Goal: Task Accomplishment & Management: Contribute content

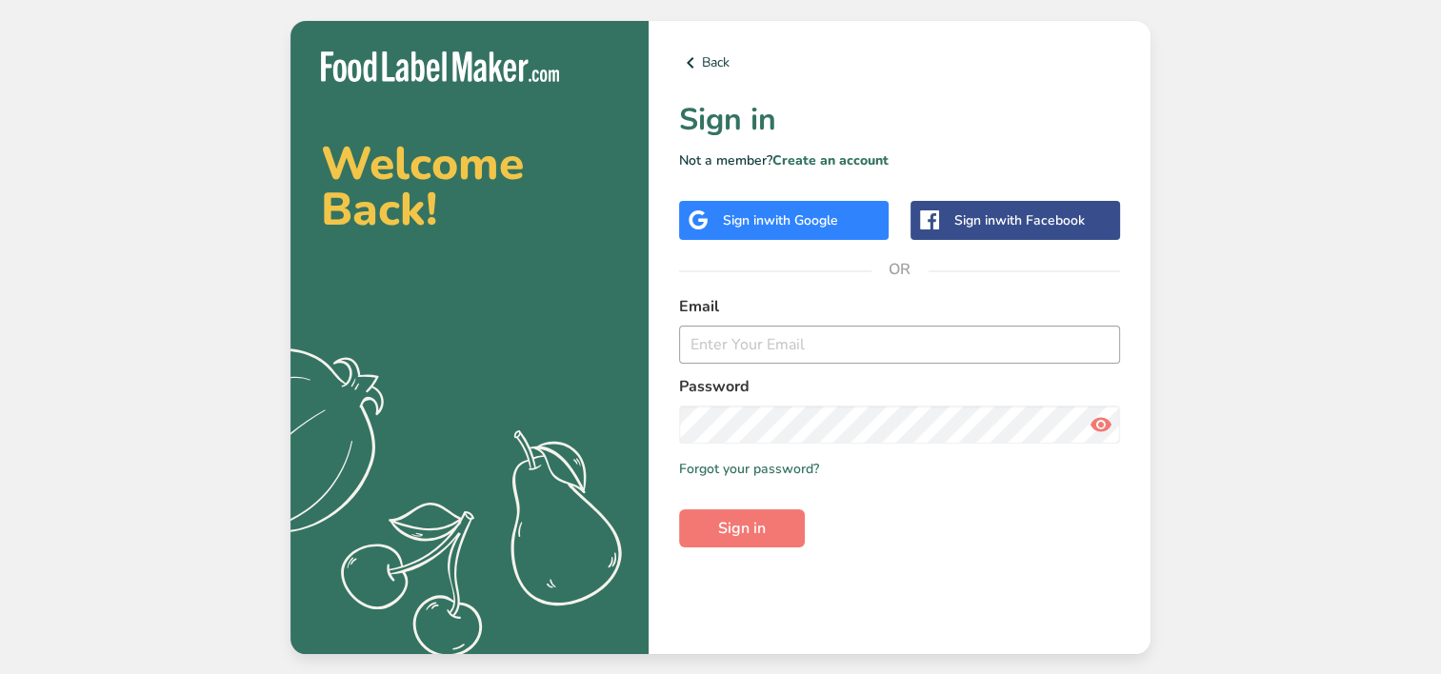
click at [758, 362] on form "Email Password Remember me Forgot your password? Sign in" at bounding box center [899, 421] width 441 height 252
click at [777, 343] on input "email" at bounding box center [899, 345] width 441 height 38
type input "[EMAIL_ADDRESS][DOMAIN_NAME]"
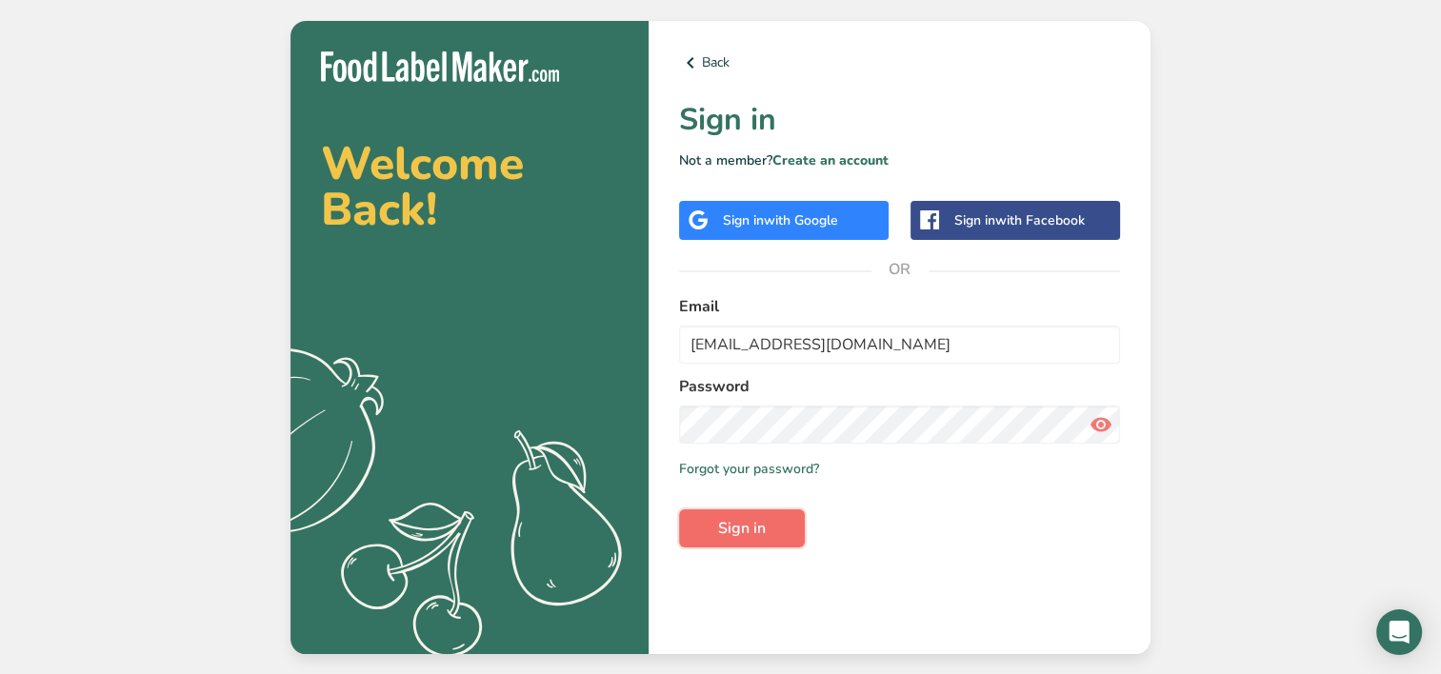
click at [721, 526] on span "Sign in" at bounding box center [742, 528] width 48 height 23
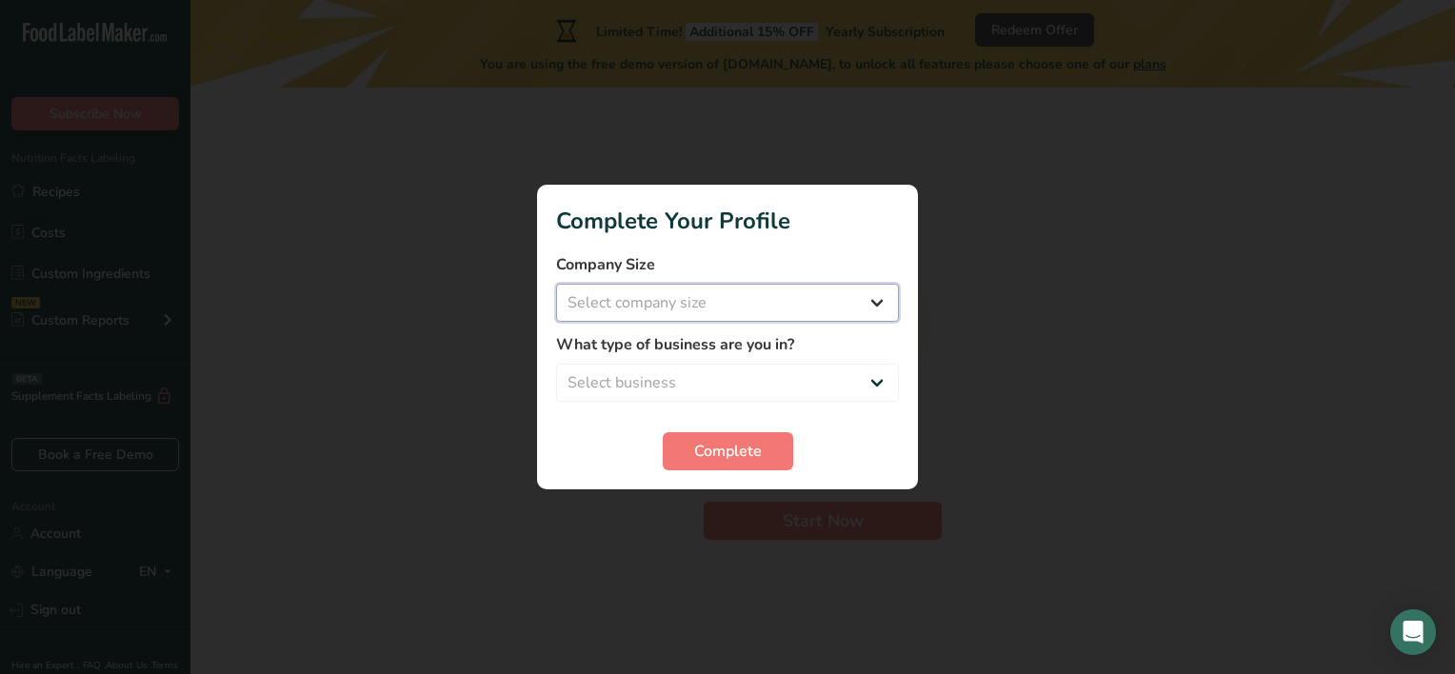
click at [628, 303] on select "Select company size Fewer than 10 Employees 10 to 50 Employees 51 to 500 Employ…" at bounding box center [727, 303] width 343 height 38
select select "1"
click at [556, 284] on select "Select company size Fewer than 10 Employees 10 to 50 Employees 51 to 500 Employ…" at bounding box center [727, 303] width 343 height 38
click at [714, 379] on select "Select business Packaged Food Manufacturer Restaurant & Cafe Bakery Meal Plans …" at bounding box center [727, 383] width 343 height 38
select select "1"
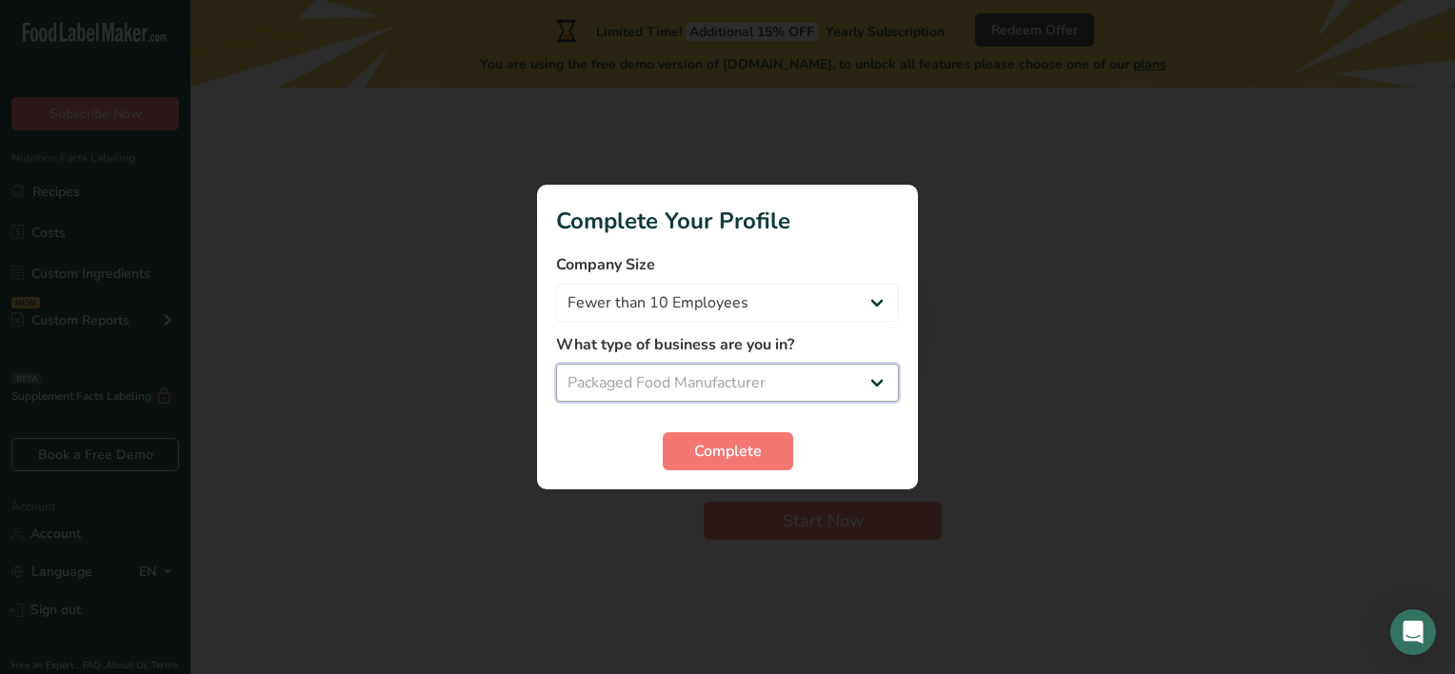
click at [556, 364] on select "Select business Packaged Food Manufacturer Restaurant & Cafe Bakery Meal Plans …" at bounding box center [727, 383] width 343 height 38
click at [728, 461] on span "Complete" at bounding box center [728, 451] width 68 height 23
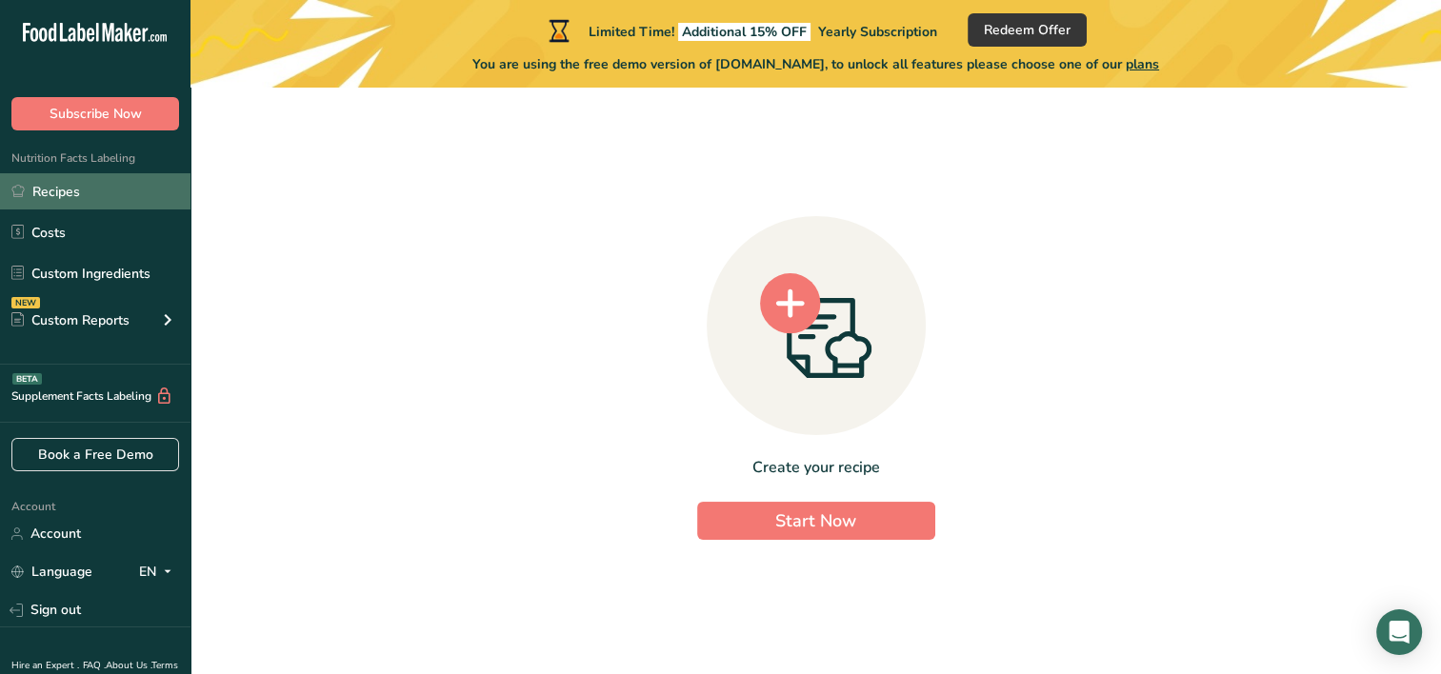
click at [110, 192] on link "Recipes" at bounding box center [95, 191] width 190 height 36
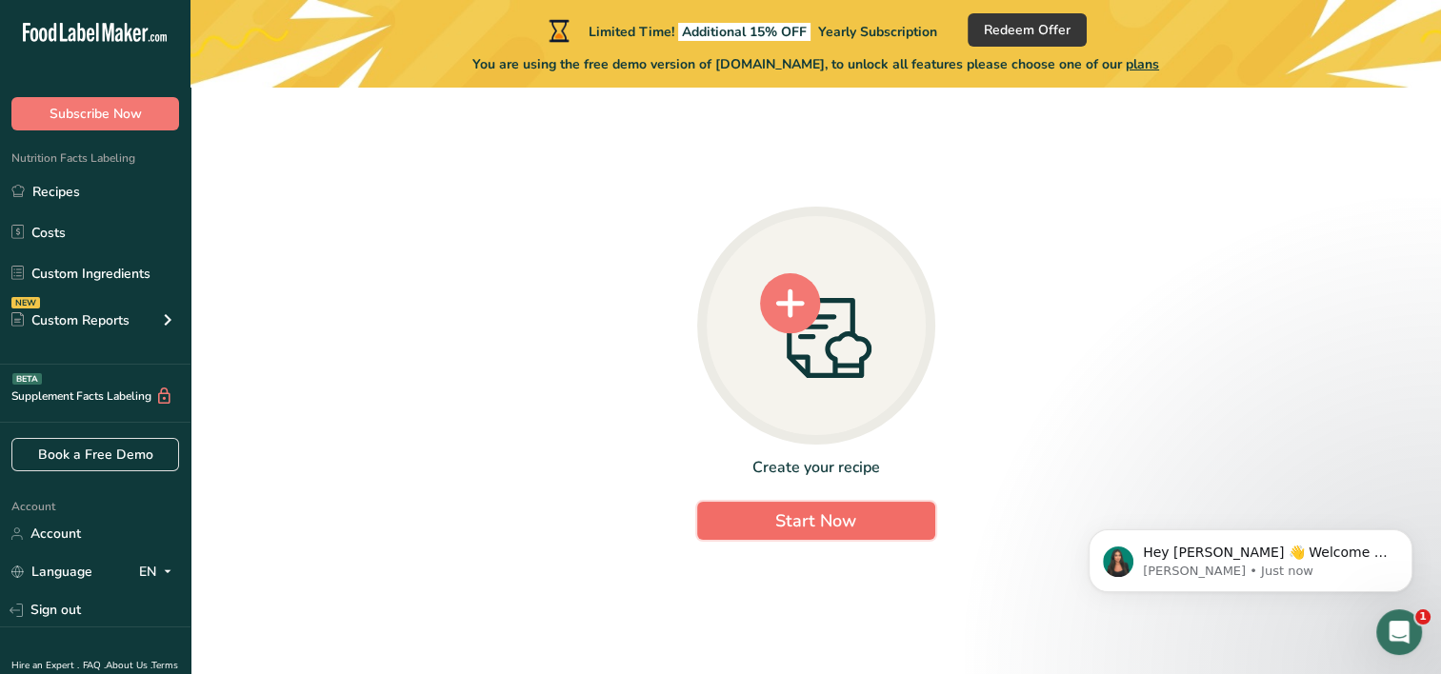
click at [827, 512] on span "Start Now" at bounding box center [815, 520] width 81 height 23
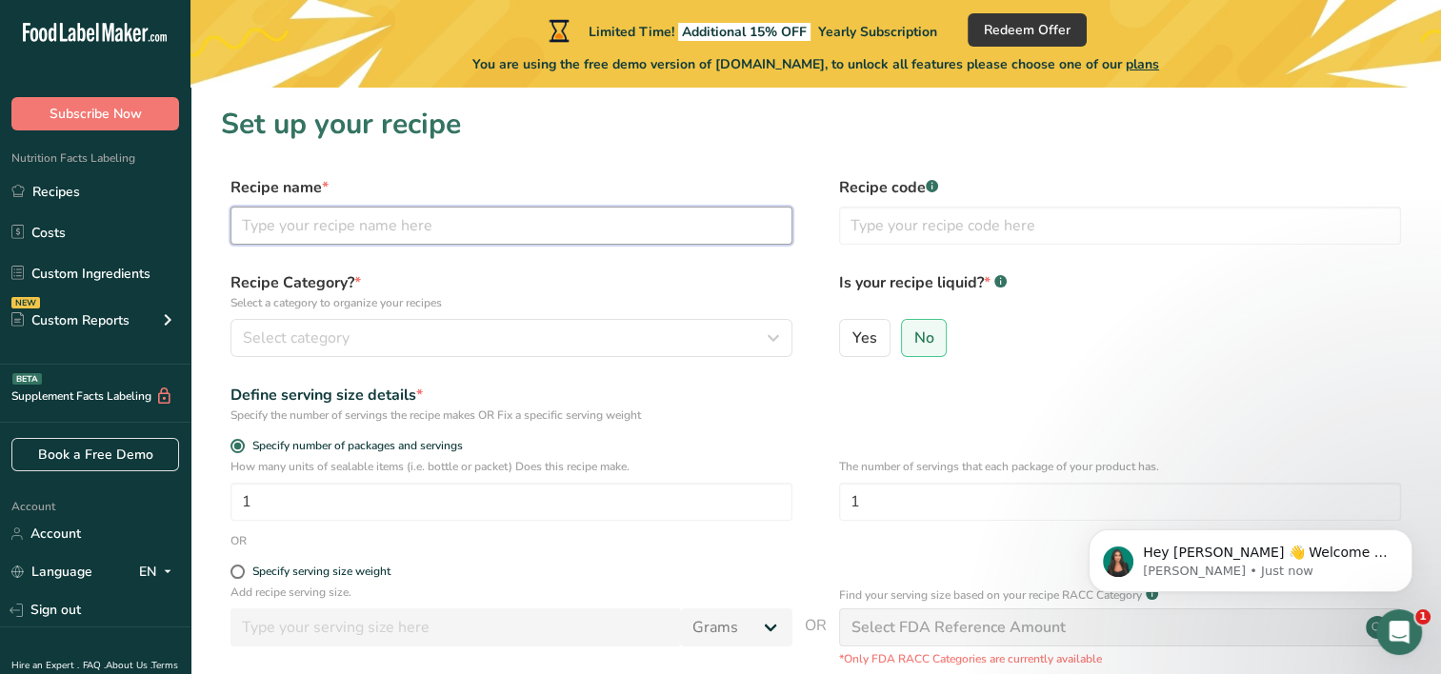
click at [508, 212] on input "text" at bounding box center [511, 226] width 562 height 38
type input "Baby Fox"
click at [392, 359] on div "Recipe Category? * Select a category to organize your recipes Select category S…" at bounding box center [815, 319] width 1189 height 97
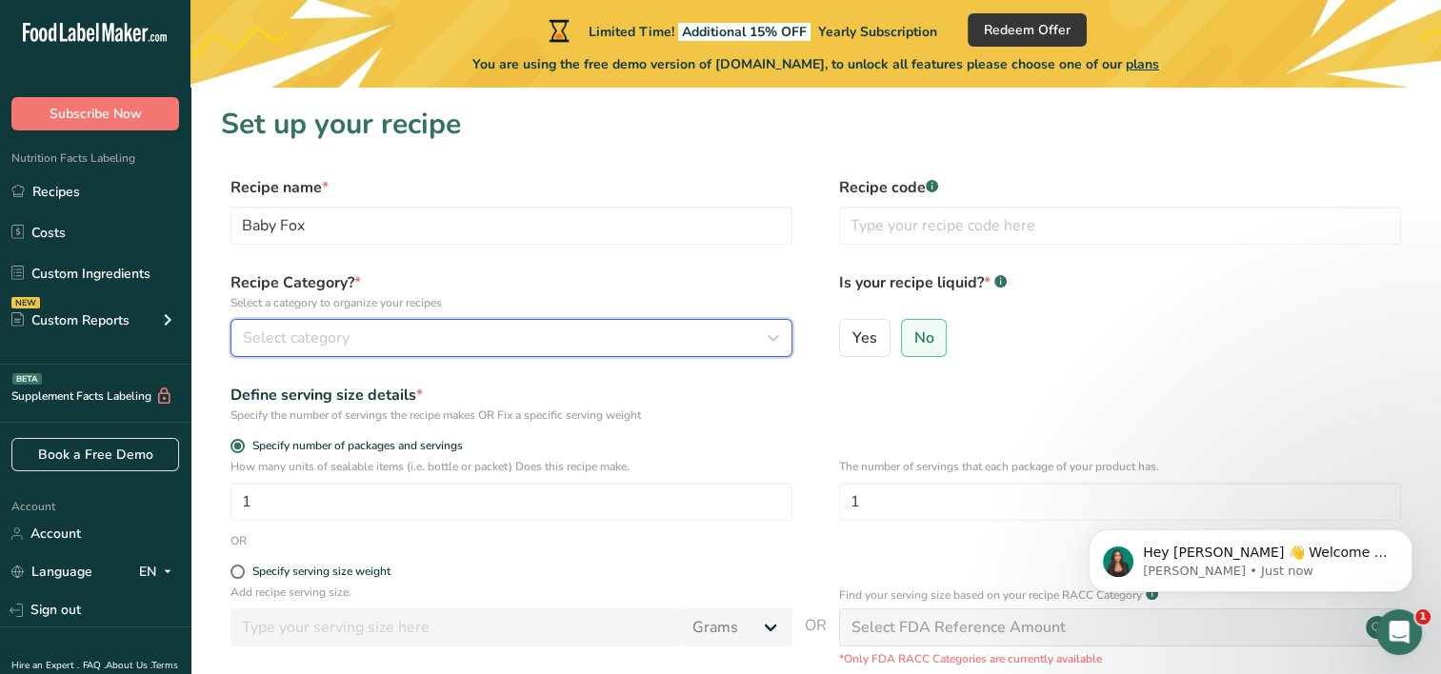
click at [415, 337] on div "Select category" at bounding box center [506, 338] width 526 height 23
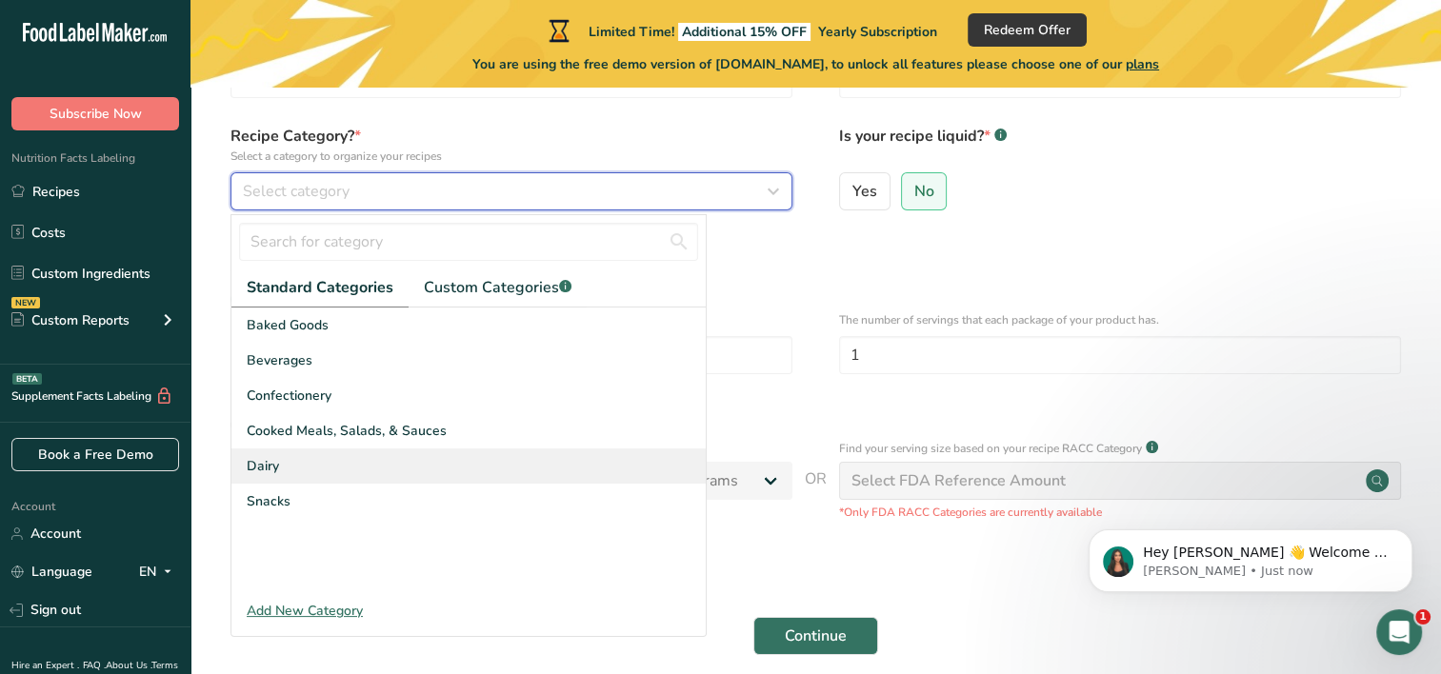
scroll to position [190, 0]
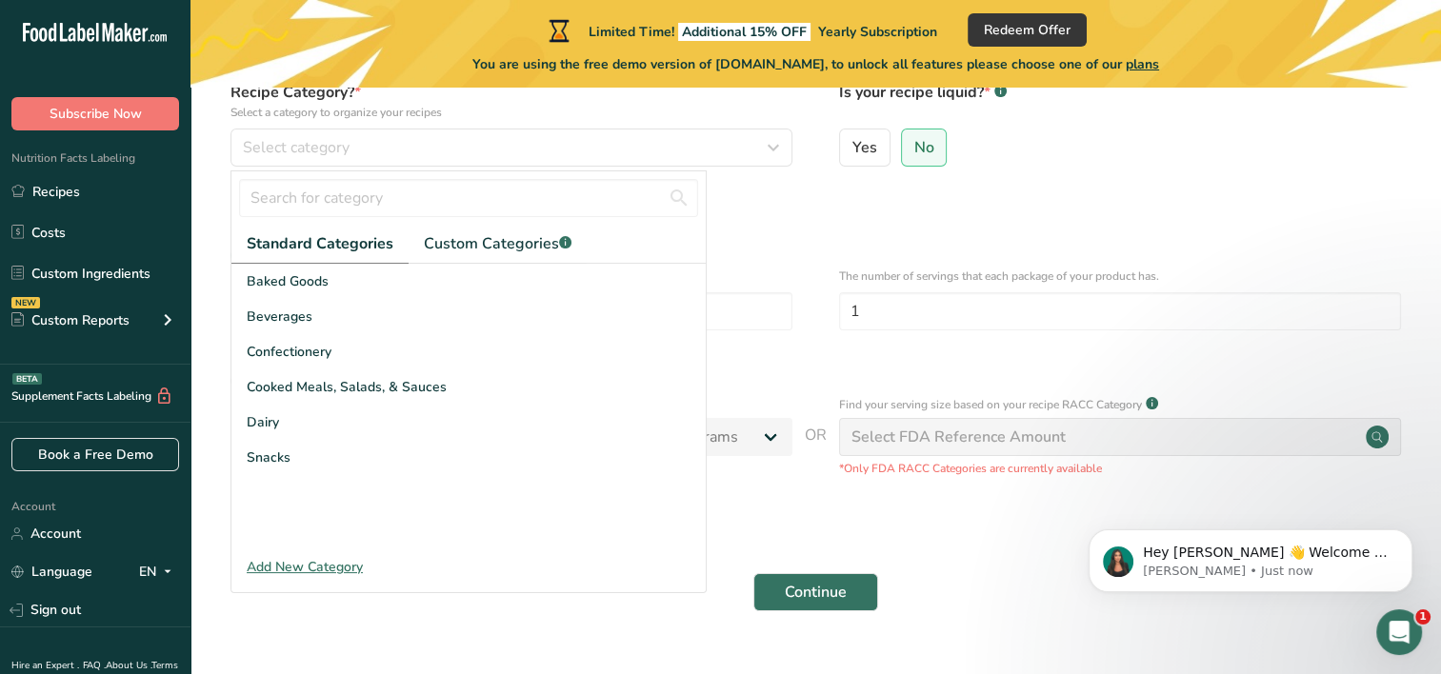
click at [311, 560] on div "Add New Category" at bounding box center [468, 567] width 474 height 20
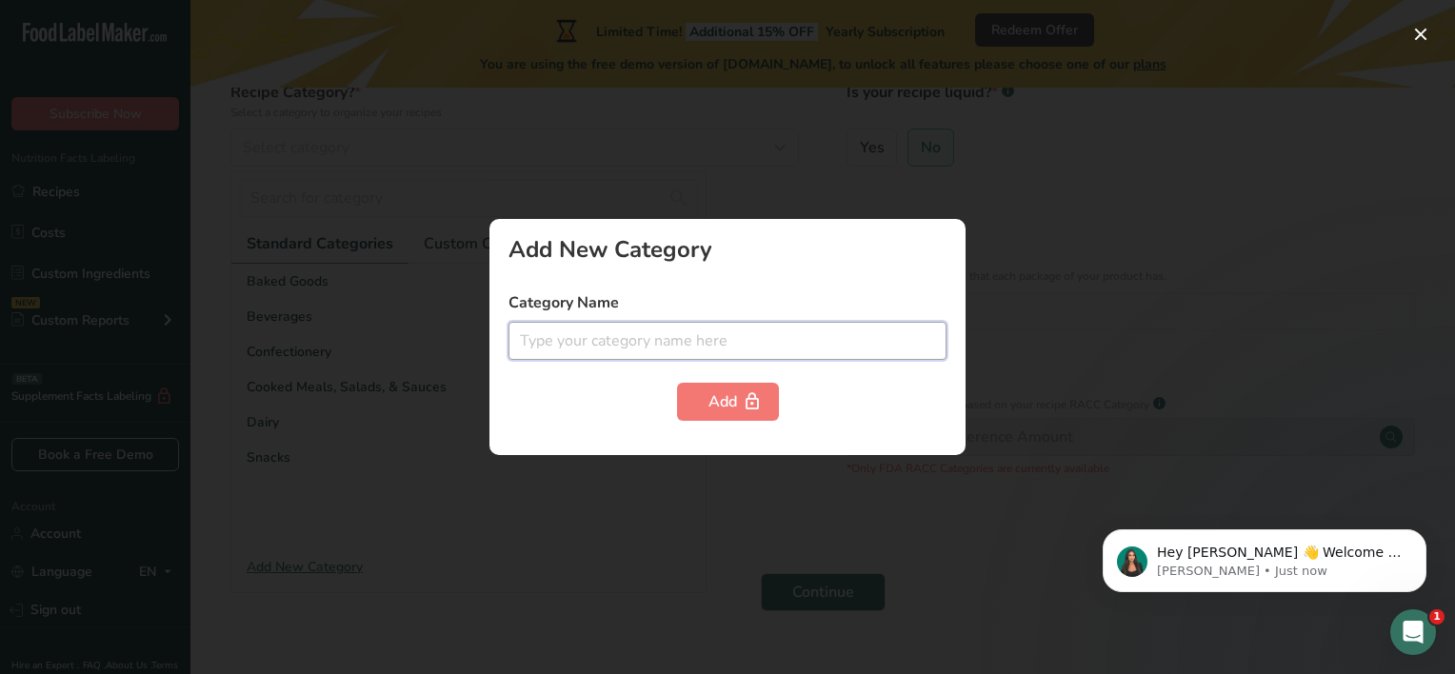
click at [704, 349] on input "text" at bounding box center [728, 341] width 438 height 38
click at [362, 373] on div at bounding box center [727, 337] width 1455 height 674
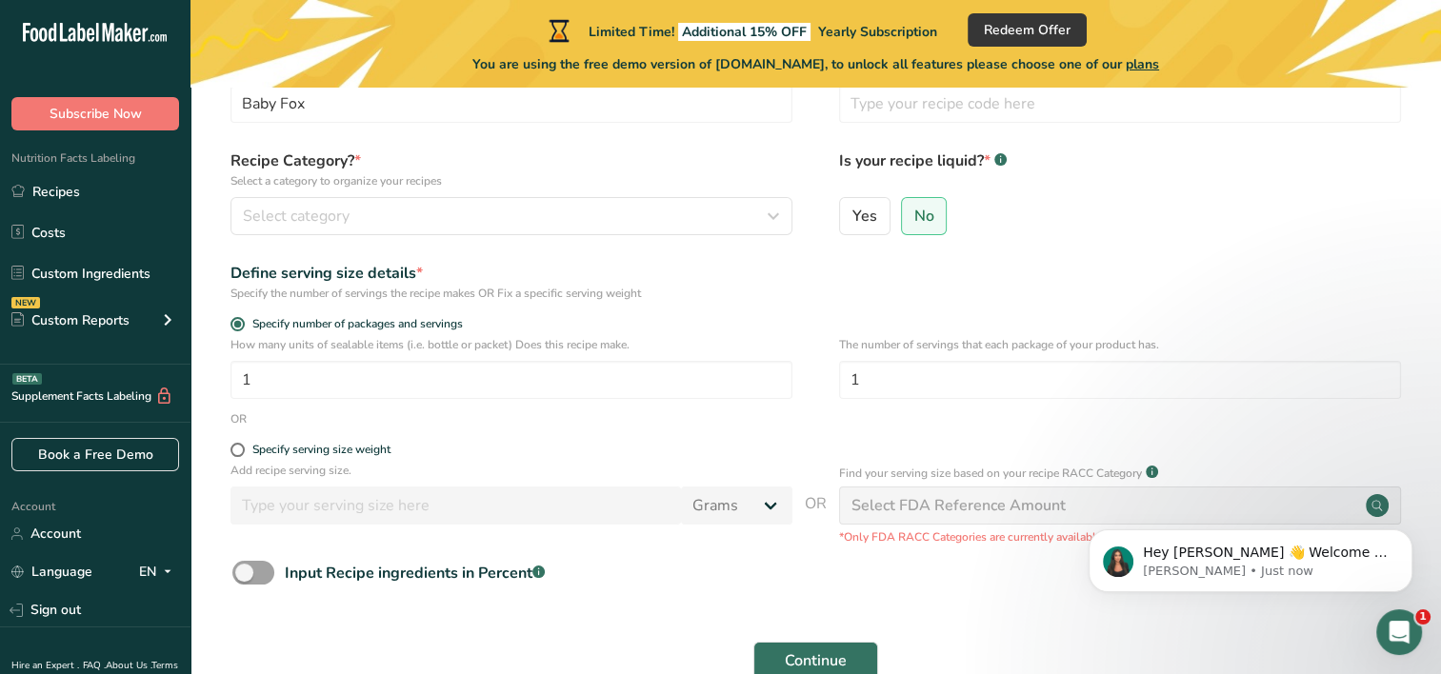
scroll to position [0, 0]
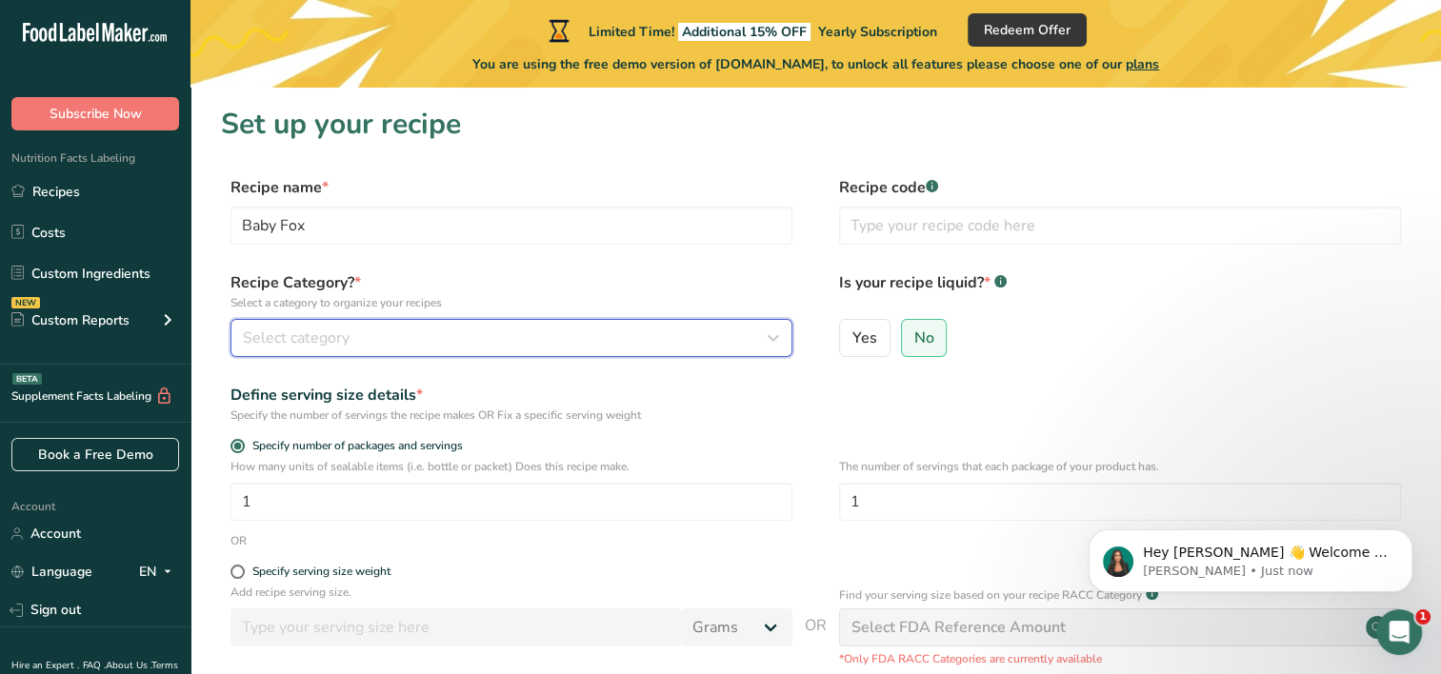
click at [381, 336] on div "Select category" at bounding box center [506, 338] width 526 height 23
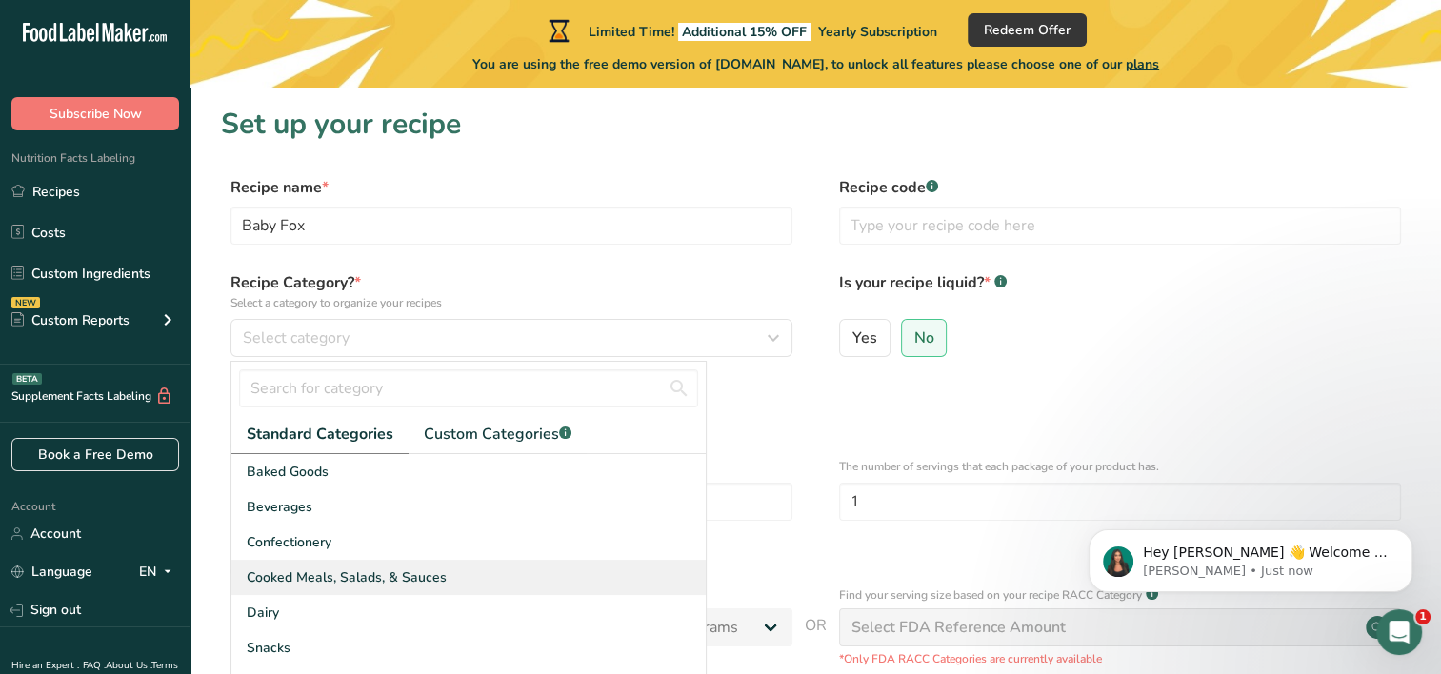
click at [400, 577] on span "Cooked Meals, Salads, & Sauces" at bounding box center [347, 578] width 200 height 20
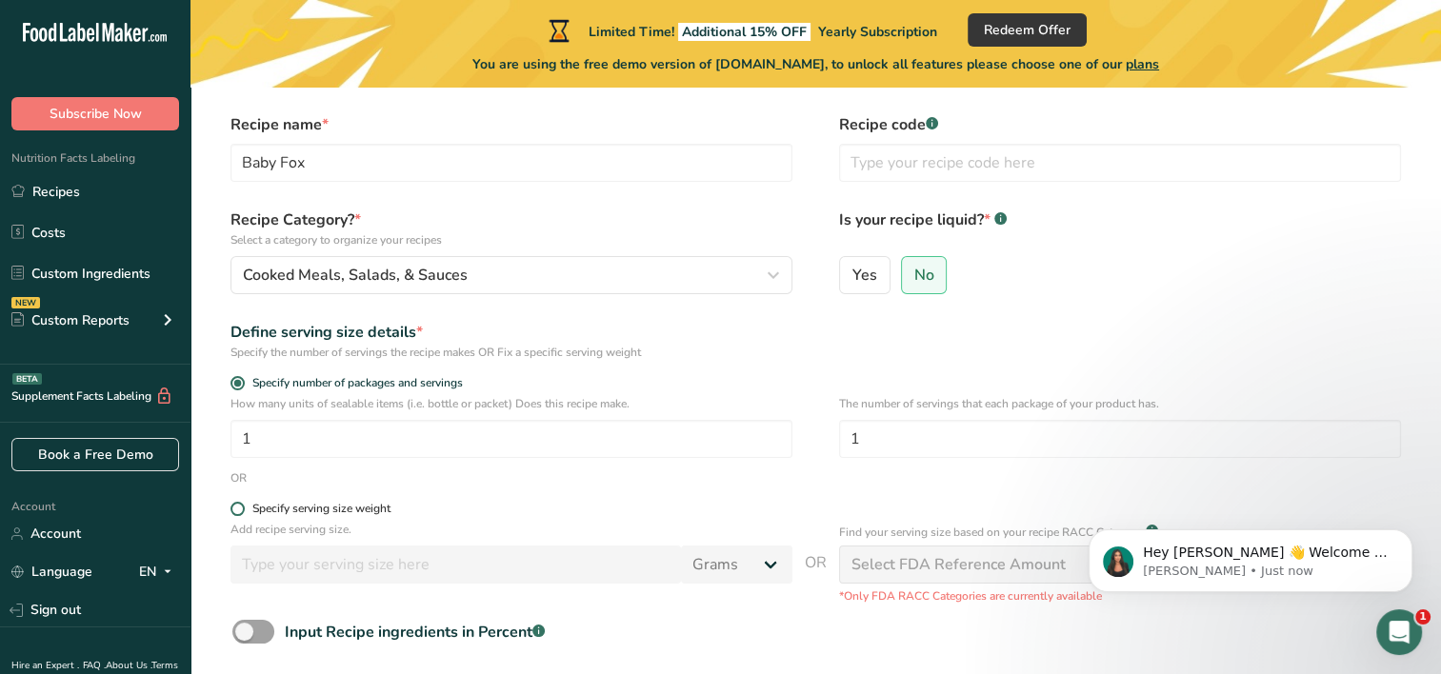
scroll to position [95, 0]
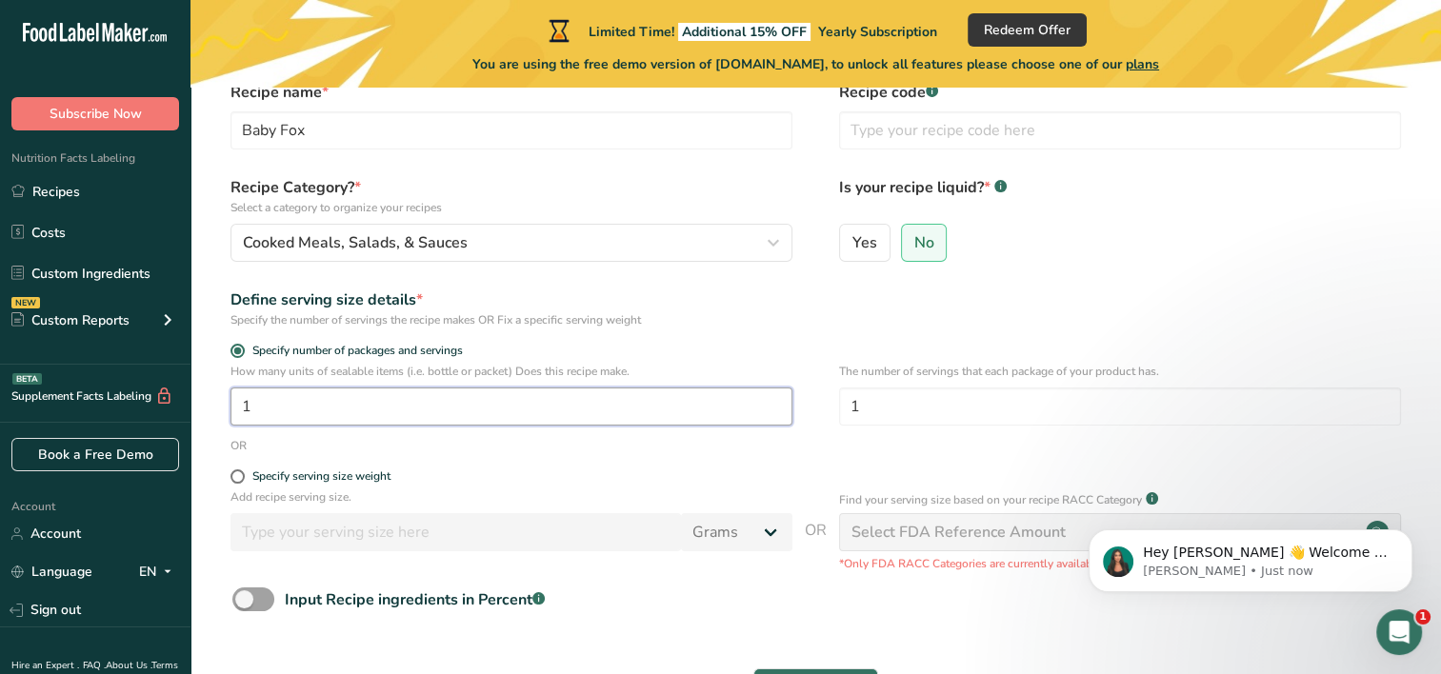
click at [323, 403] on input "1" at bounding box center [511, 407] width 562 height 38
type input "45"
click at [948, 291] on div "Define serving size details * Specify the number of servings the recipe makes O…" at bounding box center [815, 309] width 1189 height 40
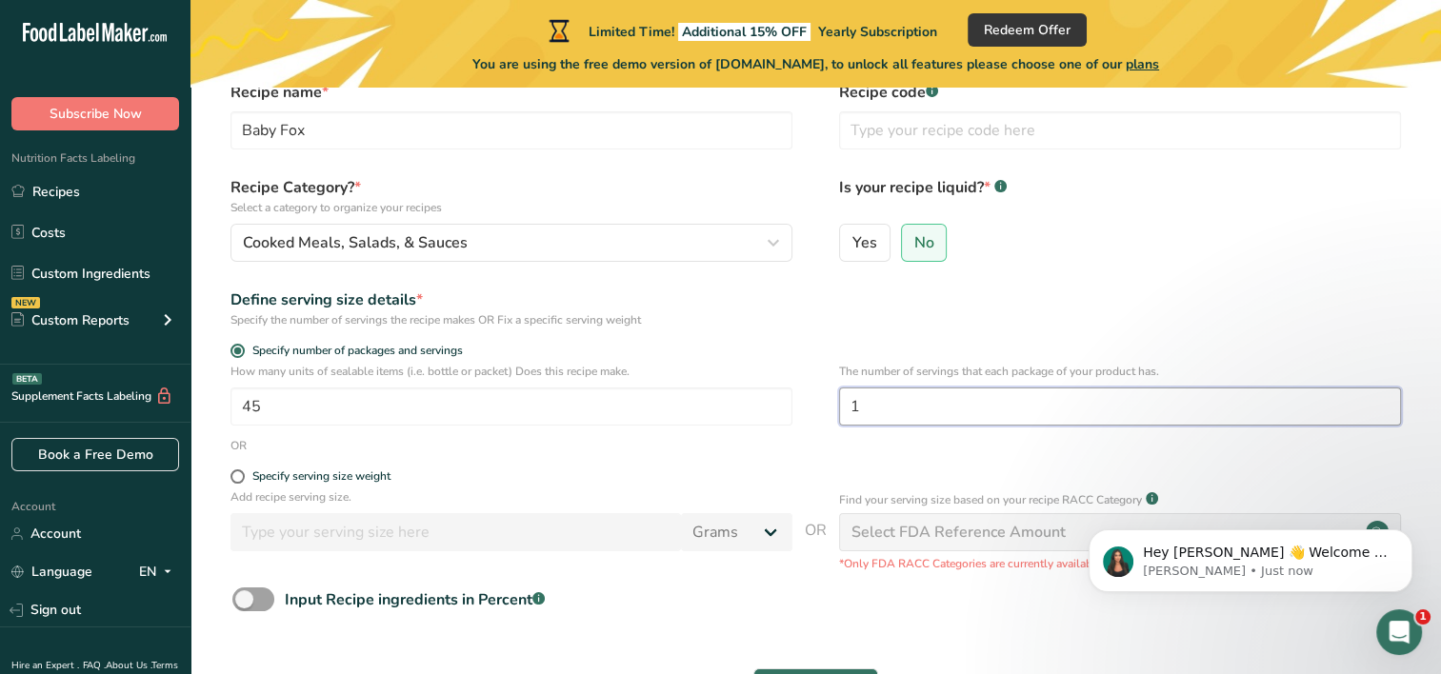
click at [876, 417] on input "1" at bounding box center [1120, 407] width 562 height 38
type input "15"
click at [1248, 270] on div "Yes No" at bounding box center [1120, 249] width 562 height 50
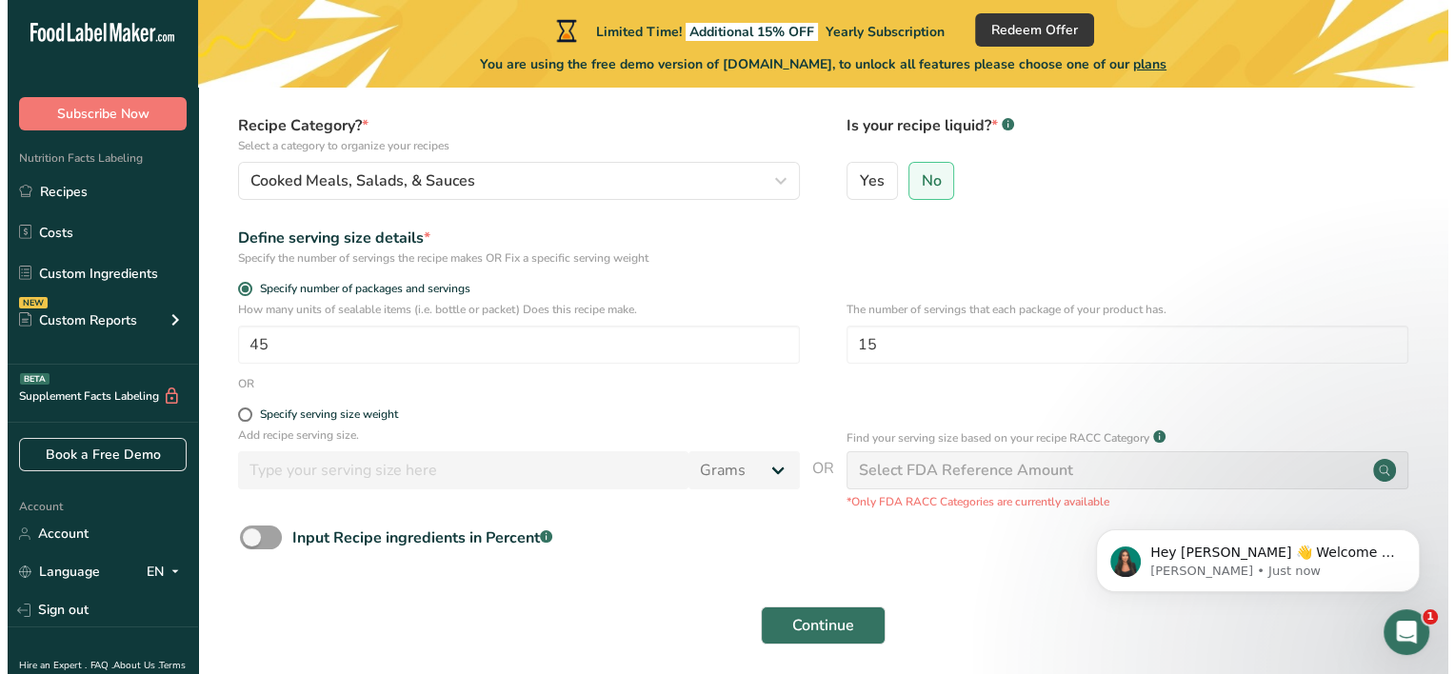
scroll to position [230, 0]
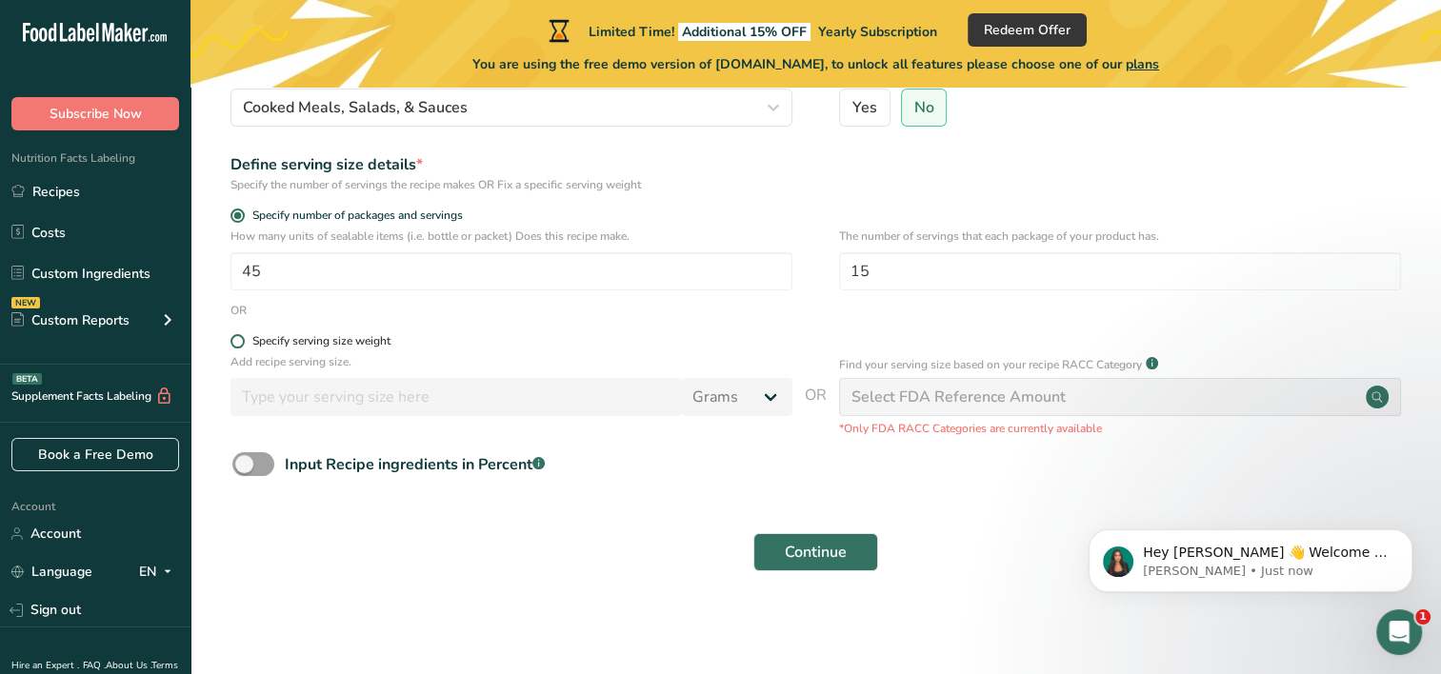
click at [330, 337] on div "Specify serving size weight" at bounding box center [321, 341] width 138 height 14
click at [243, 337] on input "Specify serving size weight" at bounding box center [236, 341] width 12 height 12
radio input "true"
radio input "false"
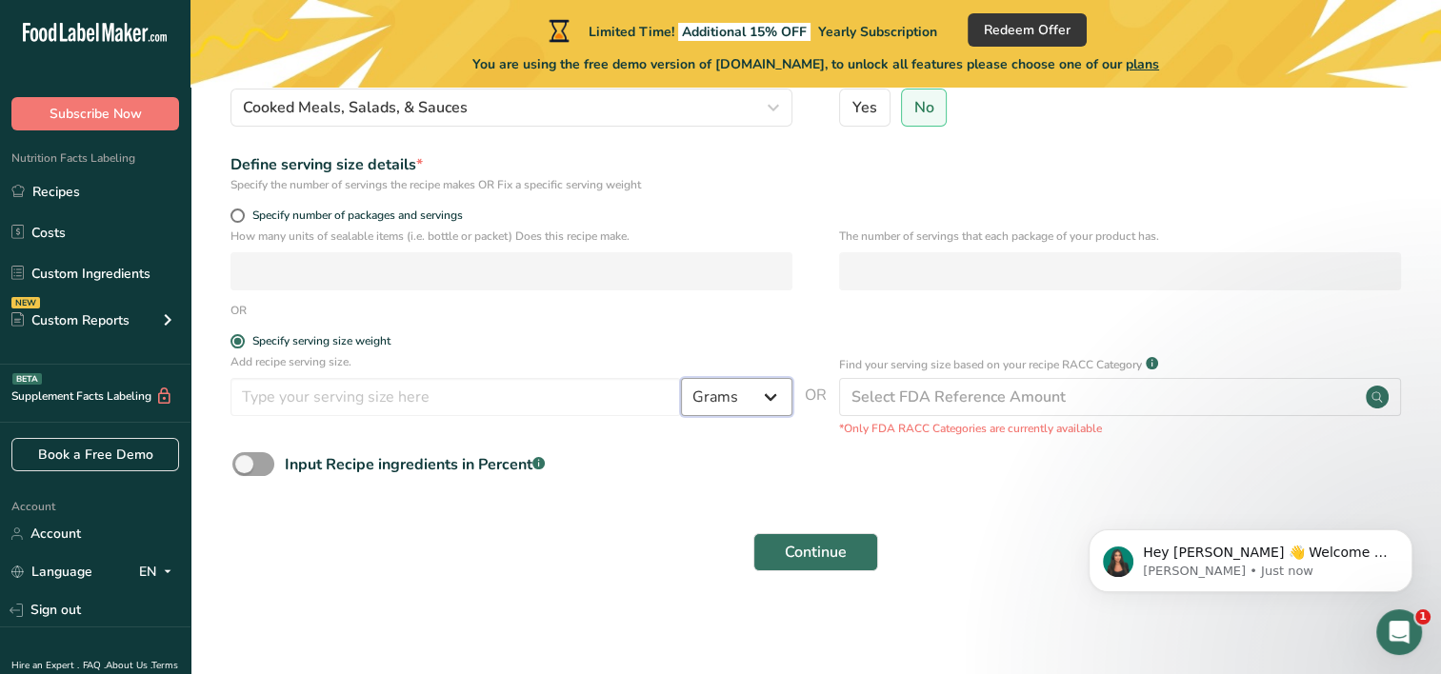
click at [777, 392] on select "Grams kg mg mcg lb oz l mL fl oz tbsp tsp cup qt gallon" at bounding box center [736, 397] width 111 height 38
select select "19"
click at [681, 378] on select "Grams kg mg mcg lb oz l mL fl oz tbsp tsp cup qt gallon" at bounding box center [736, 397] width 111 height 38
select select "22"
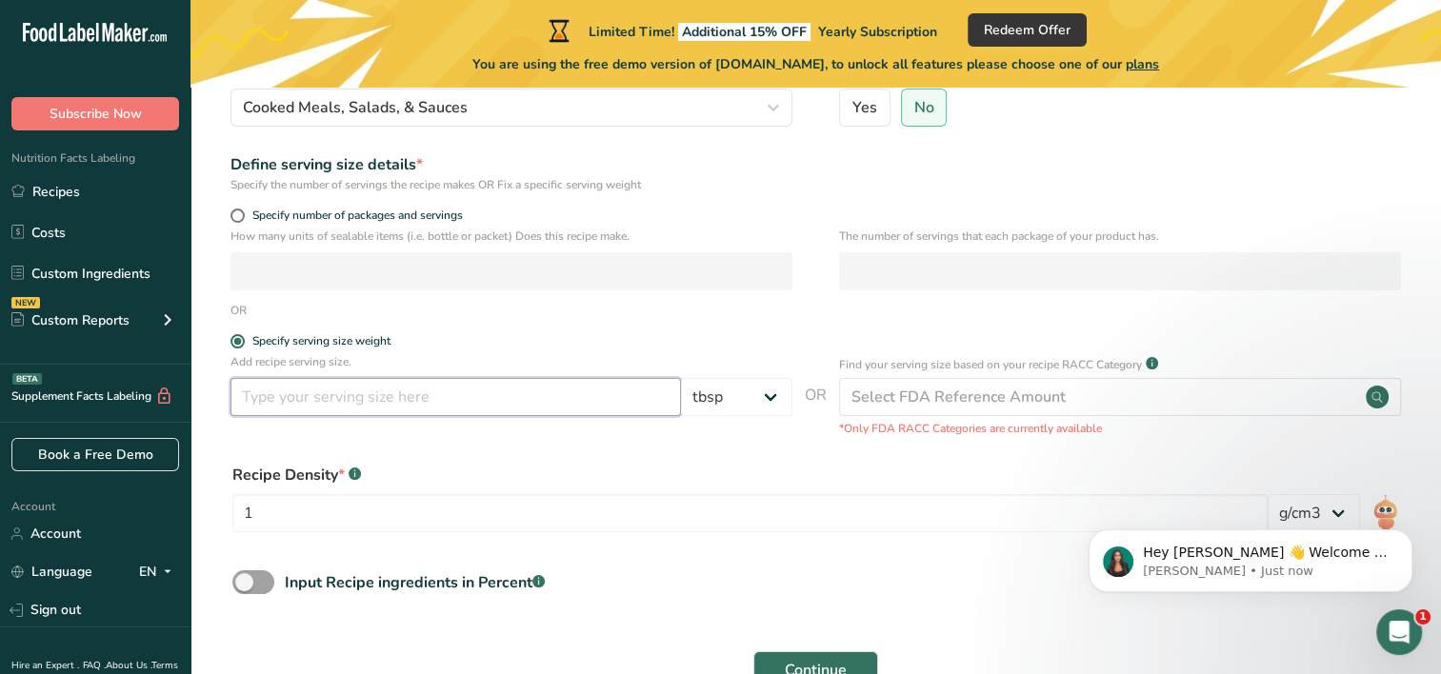
click at [507, 404] on input "number" at bounding box center [455, 397] width 450 height 38
type input "2"
click at [679, 319] on form "Recipe name * Baby Fox Recipe code .a-a{fill:#347362;}.b-a{fill:#fff;} Recipe C…" at bounding box center [815, 323] width 1189 height 755
click at [518, 411] on input "2" at bounding box center [455, 397] width 450 height 38
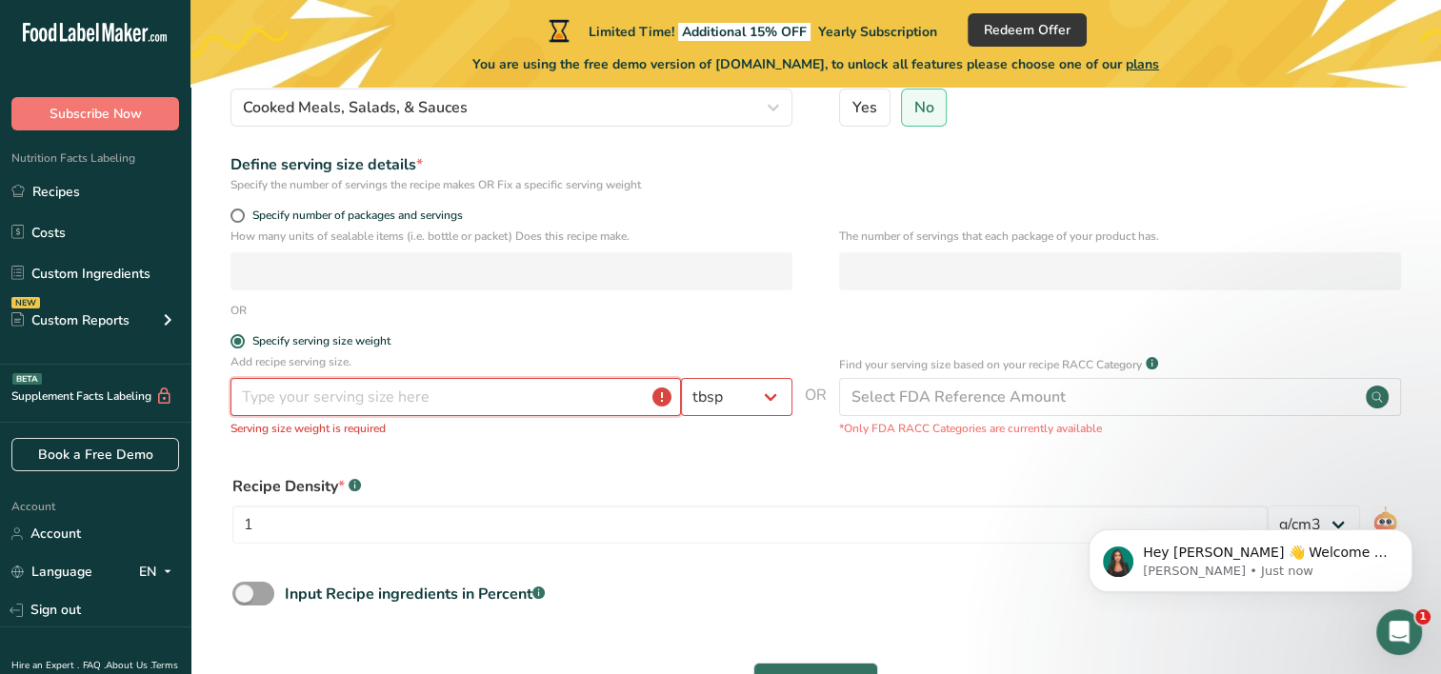
type input "2"
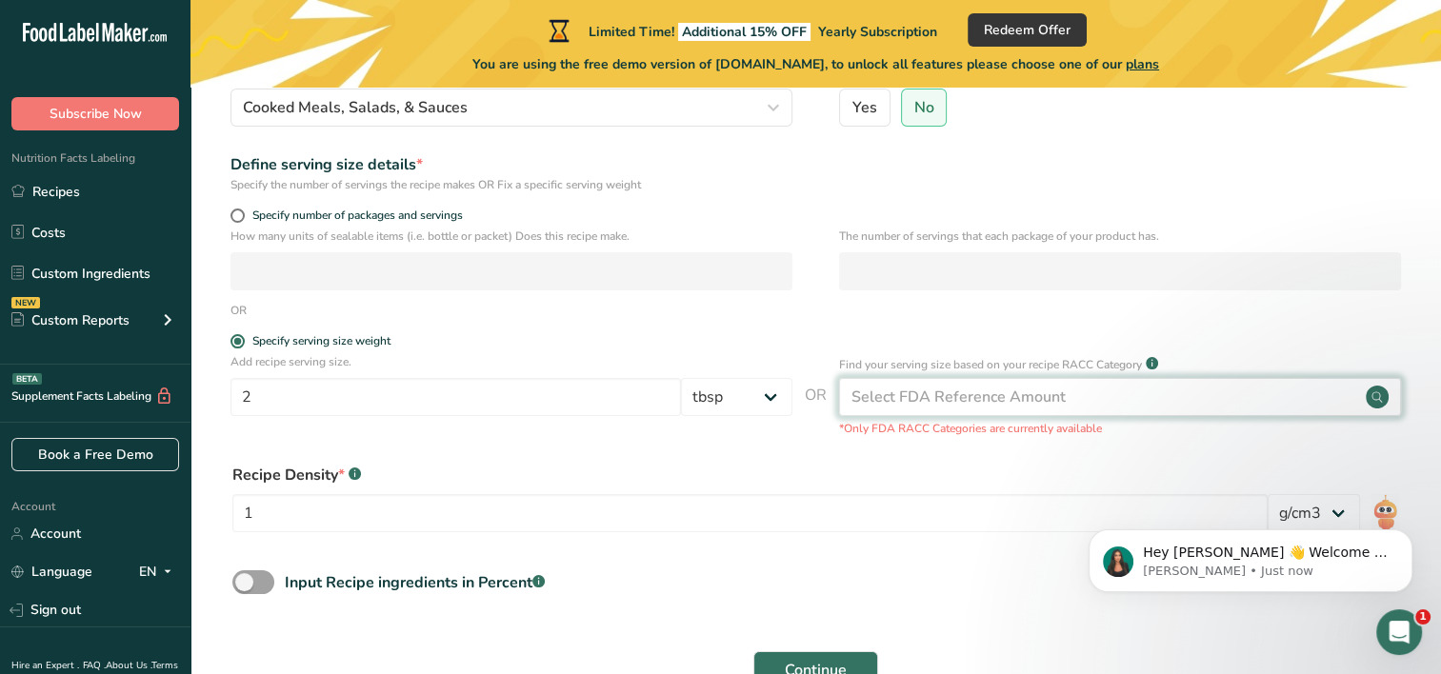
click at [997, 392] on div "Select FDA Reference Amount" at bounding box center [958, 397] width 214 height 23
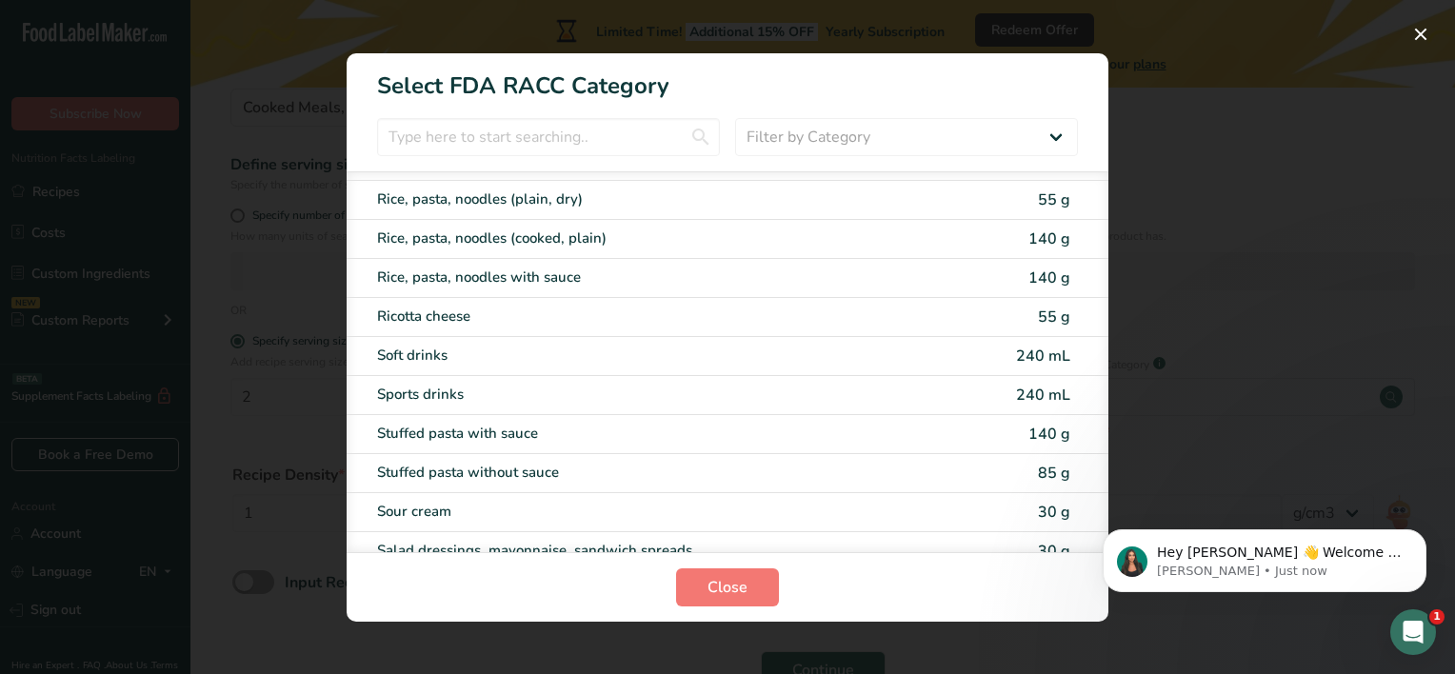
scroll to position [3143, 0]
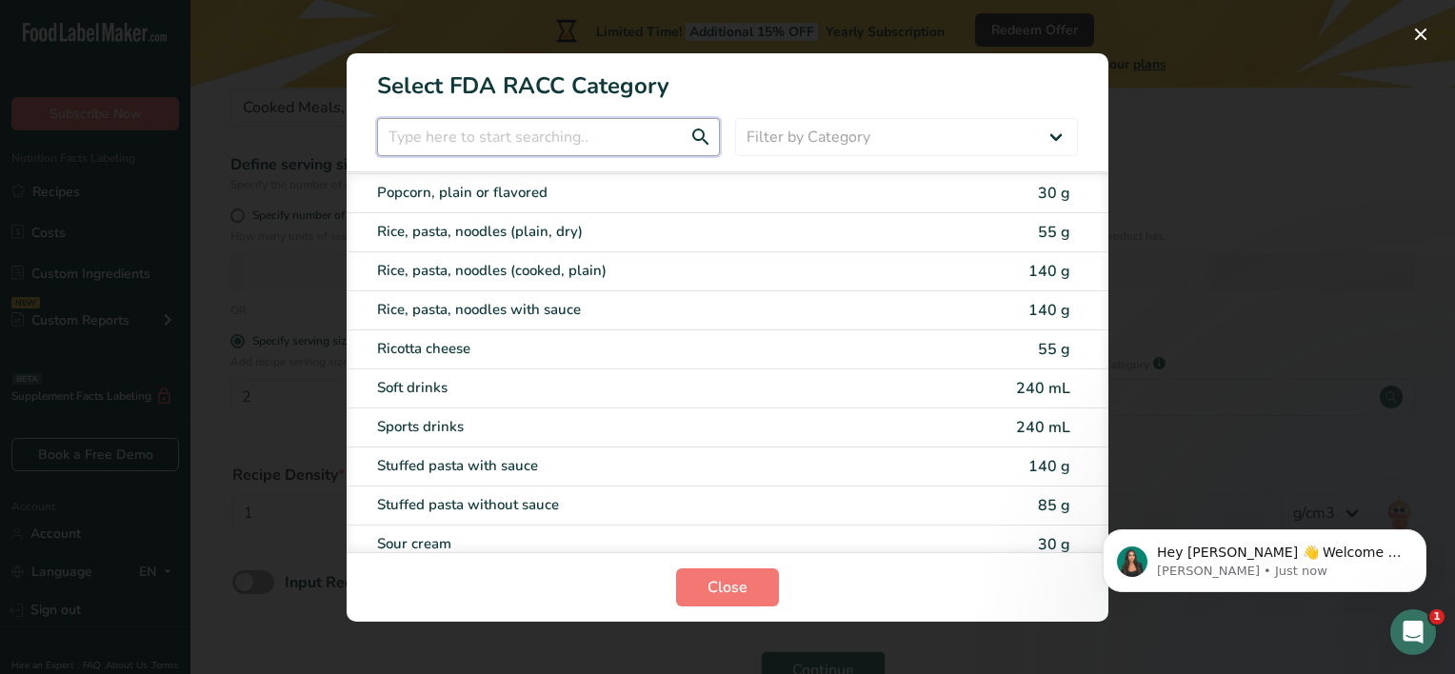
click at [606, 143] on input "RACC Category Selection Modal" at bounding box center [548, 137] width 343 height 38
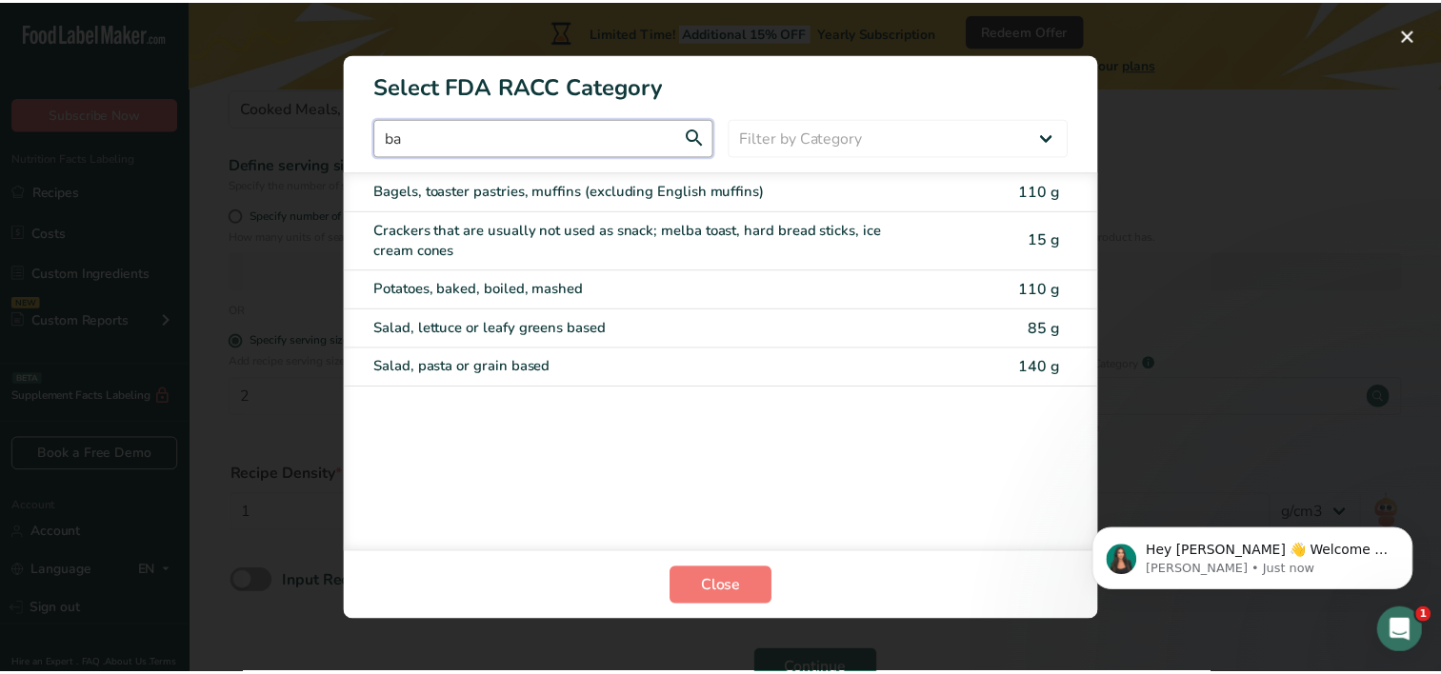
scroll to position [0, 0]
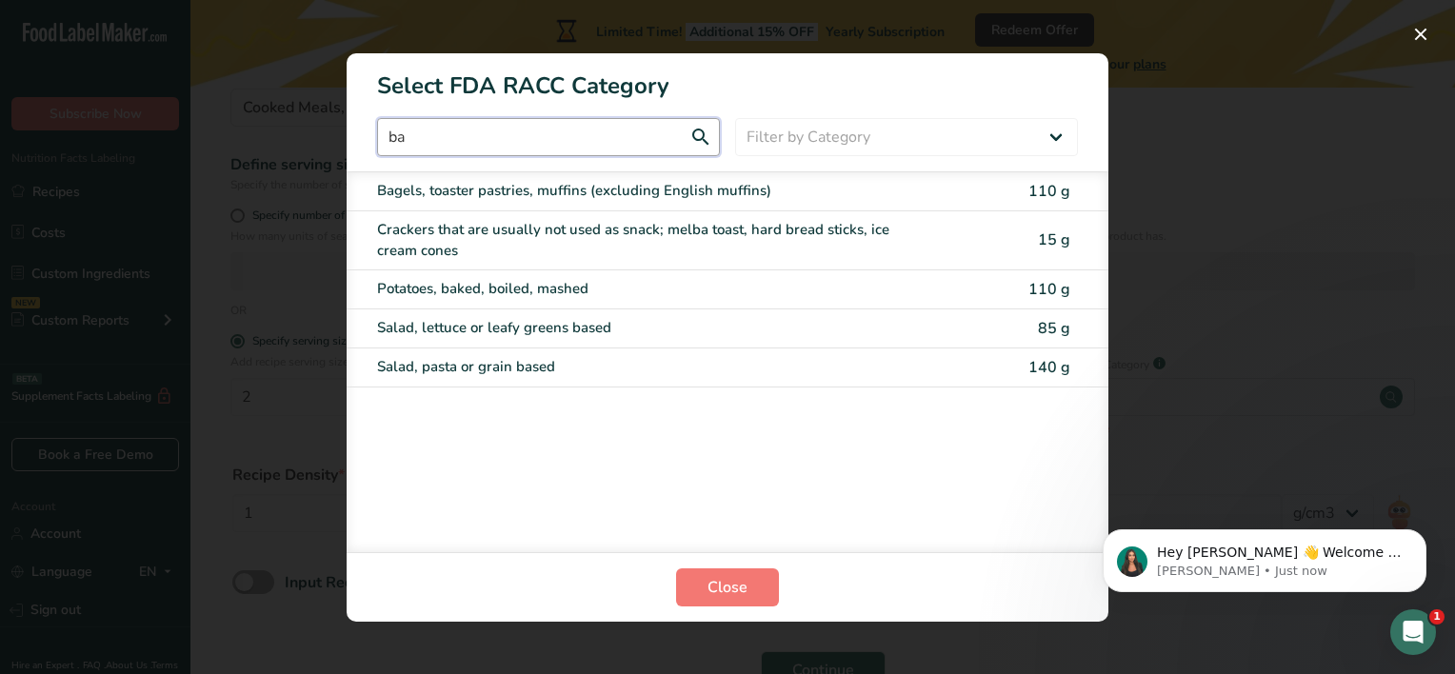
type input "b"
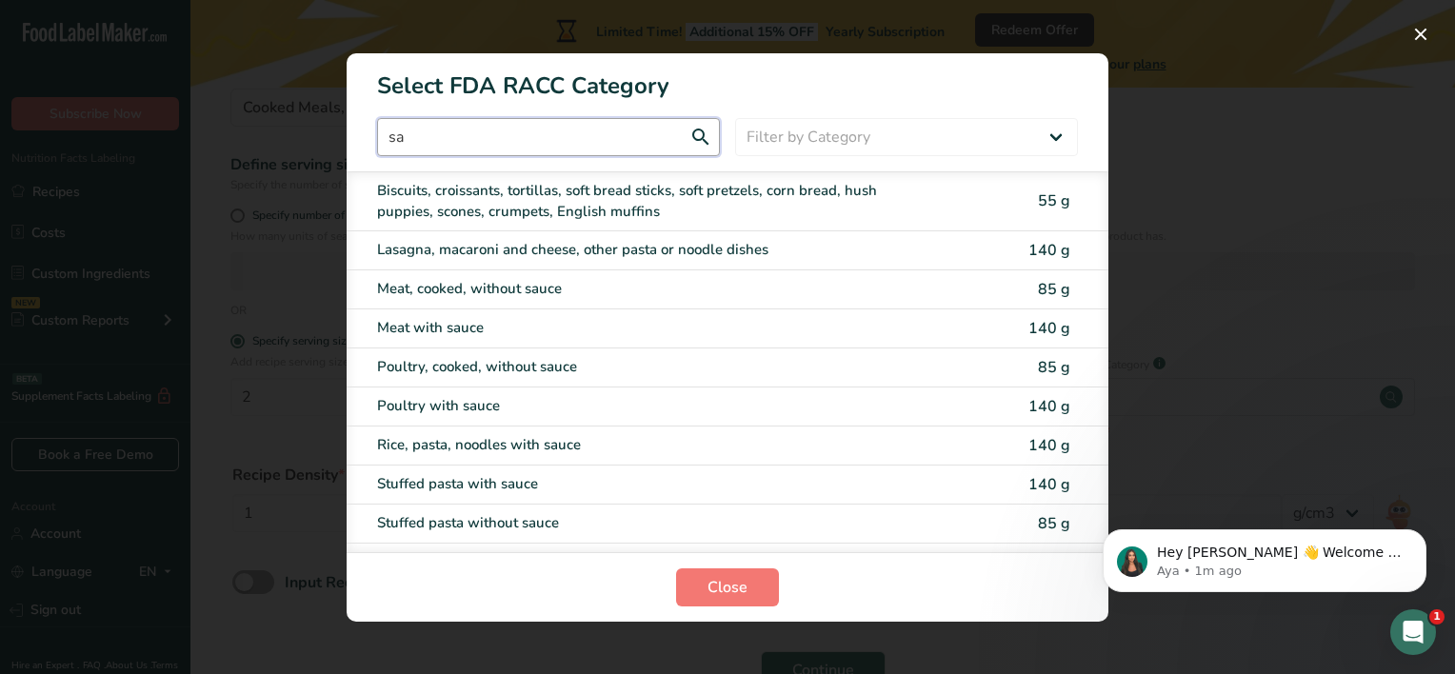
type input "s"
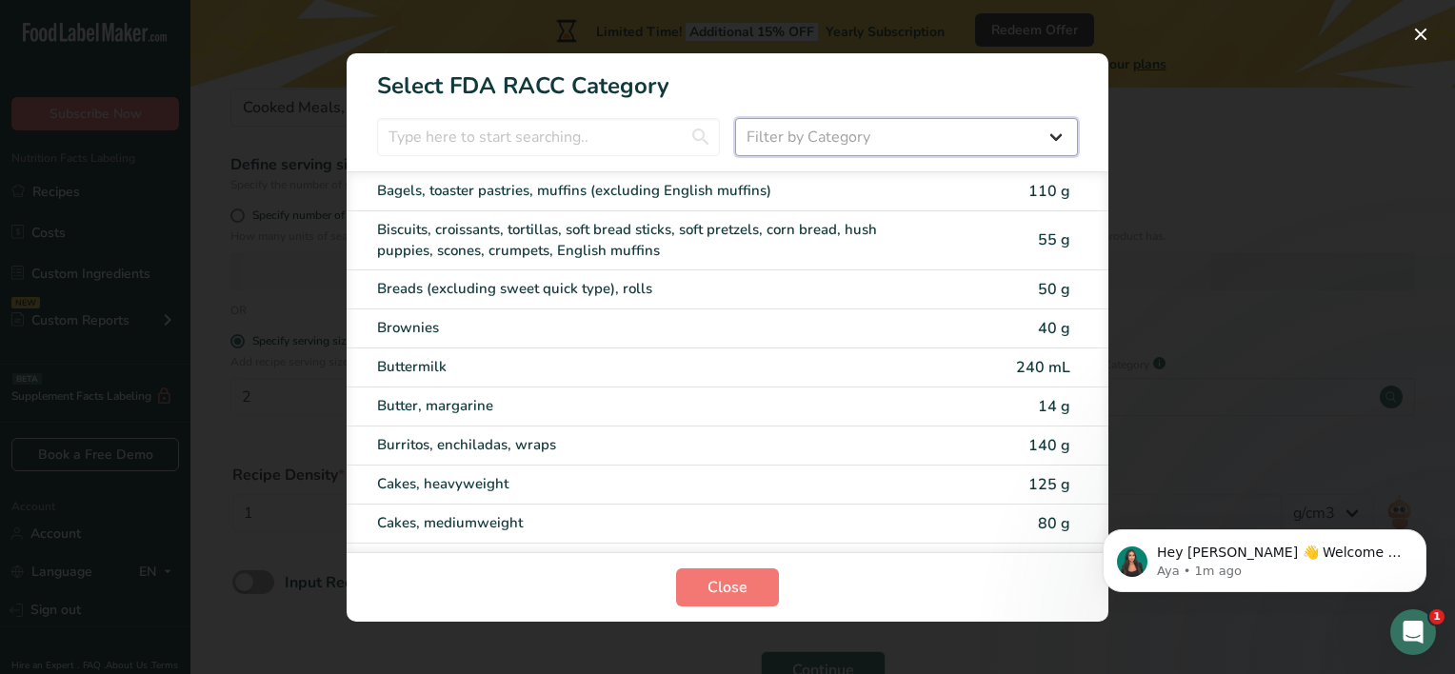
click at [808, 130] on select "Filter by Category All Bakery products [GEOGRAPHIC_DATA] Cereals and other grai…" at bounding box center [906, 137] width 343 height 38
select select "22"
click at [735, 118] on select "Filter by Category All Bakery products [GEOGRAPHIC_DATA] Cereals and other grai…" at bounding box center [906, 137] width 343 height 38
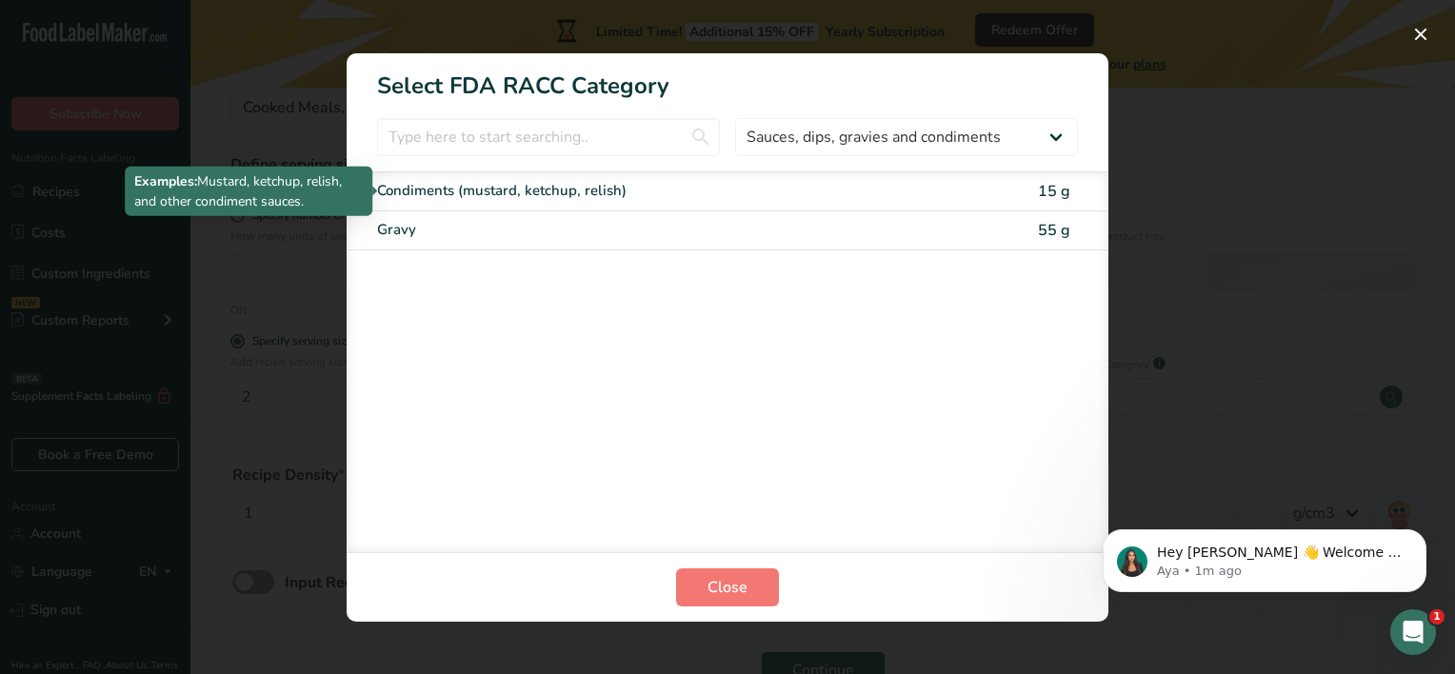
click at [680, 187] on div "Condiments (mustard, ketchup, relish)" at bounding box center [647, 191] width 541 height 22
type input "15"
select select "0"
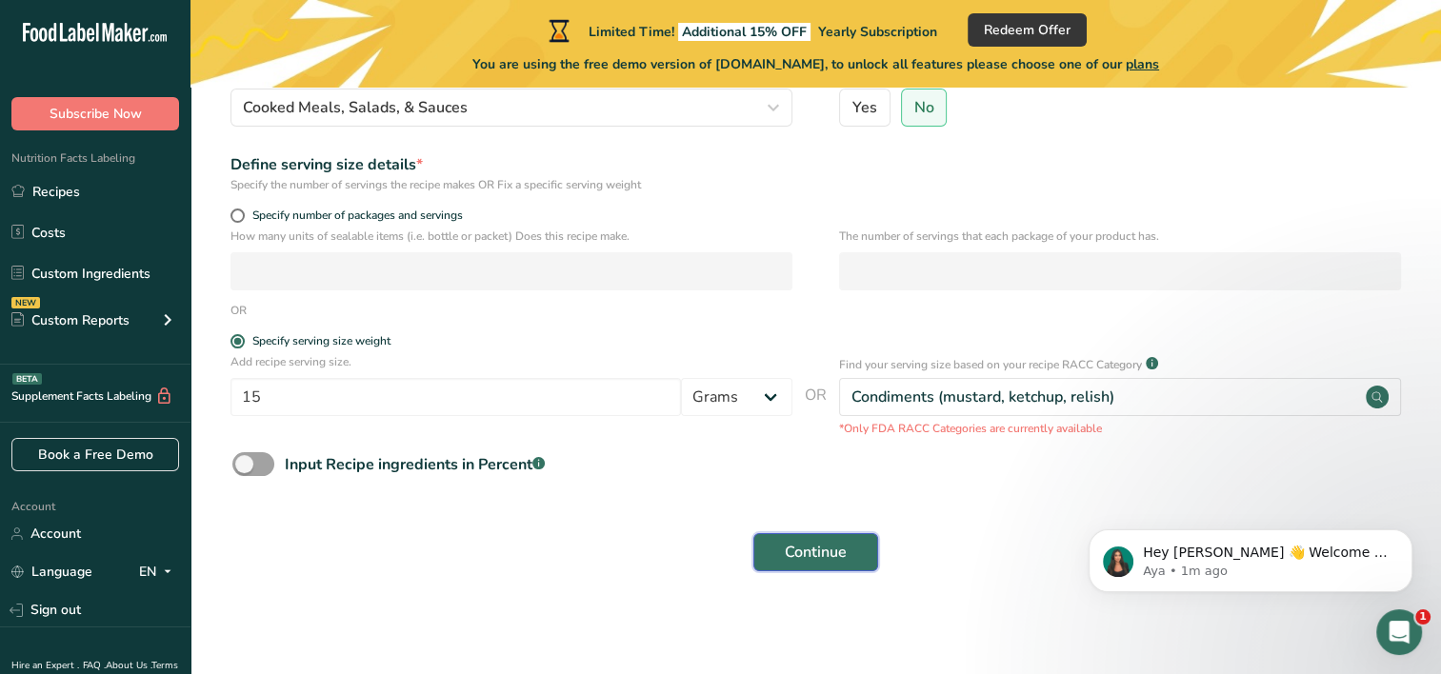
click at [811, 552] on span "Continue" at bounding box center [816, 552] width 62 height 23
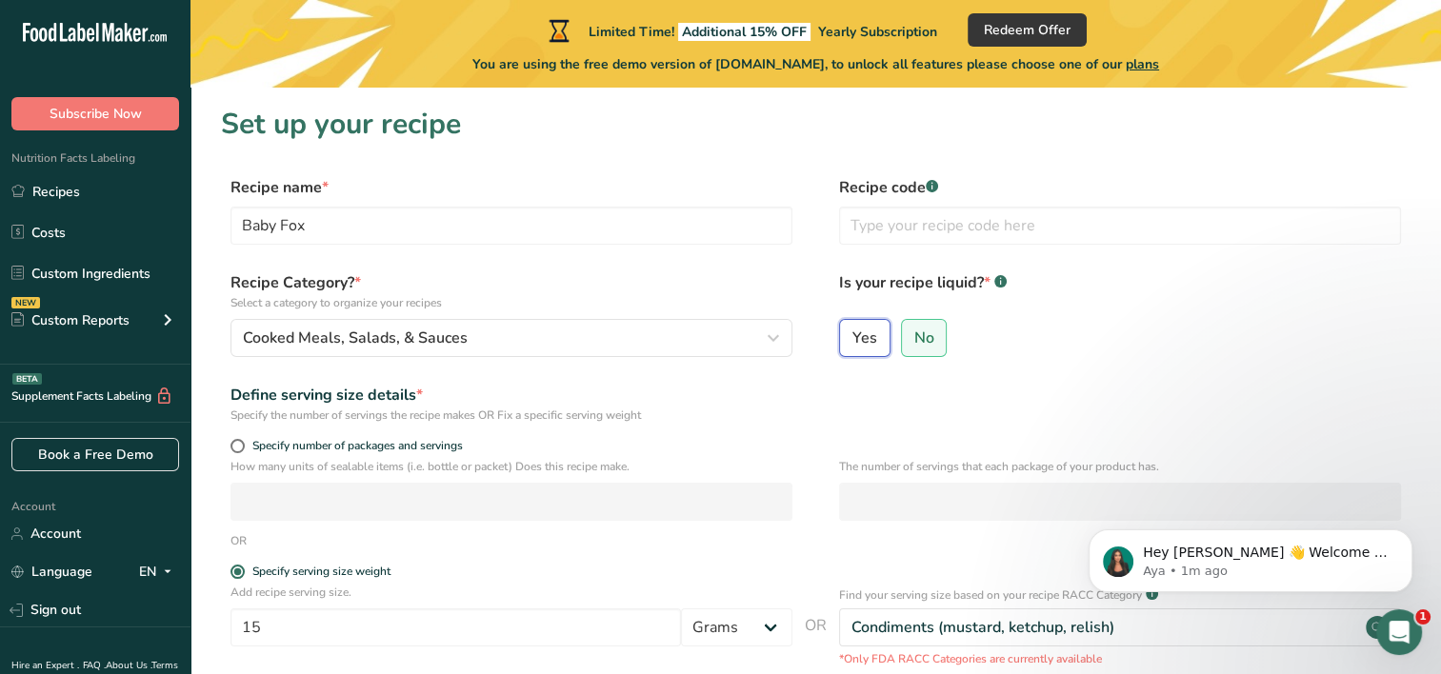
click at [849, 333] on input "Yes" at bounding box center [846, 337] width 12 height 12
radio input "true"
radio input "false"
select select "22"
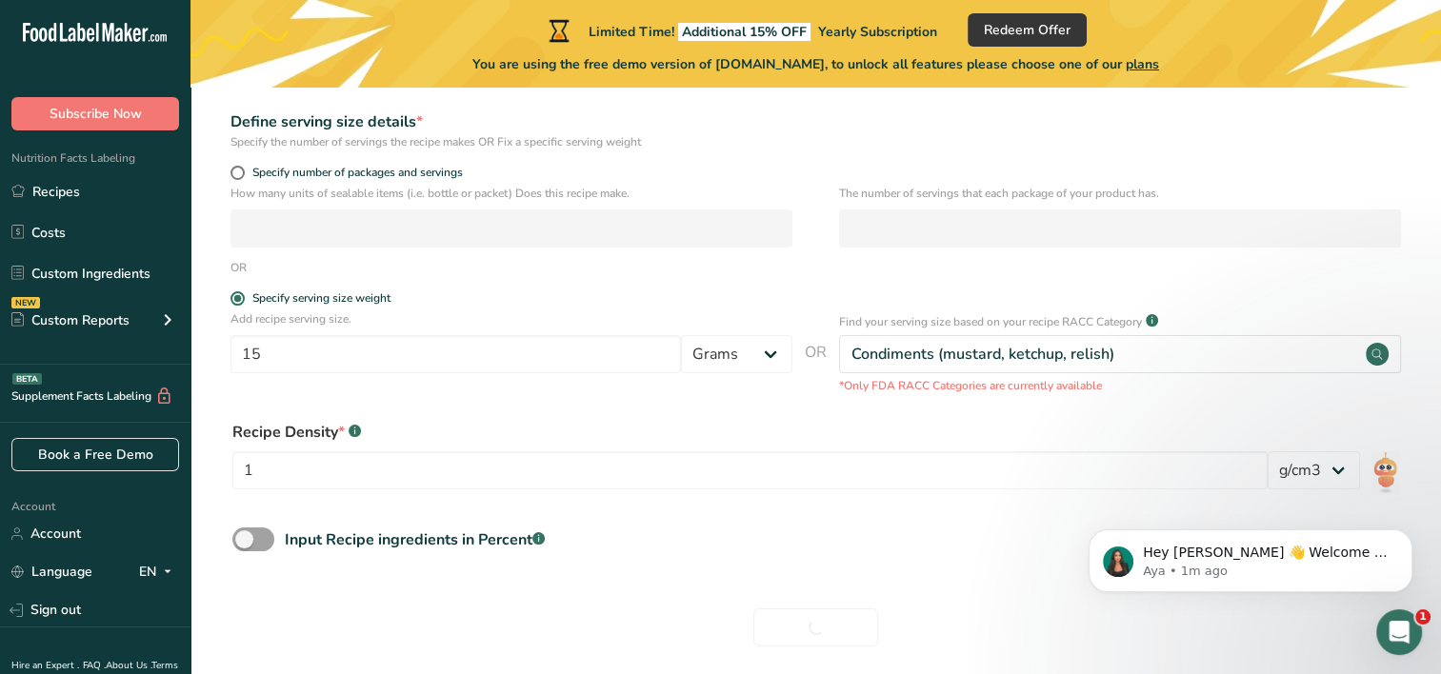
scroll to position [286, 0]
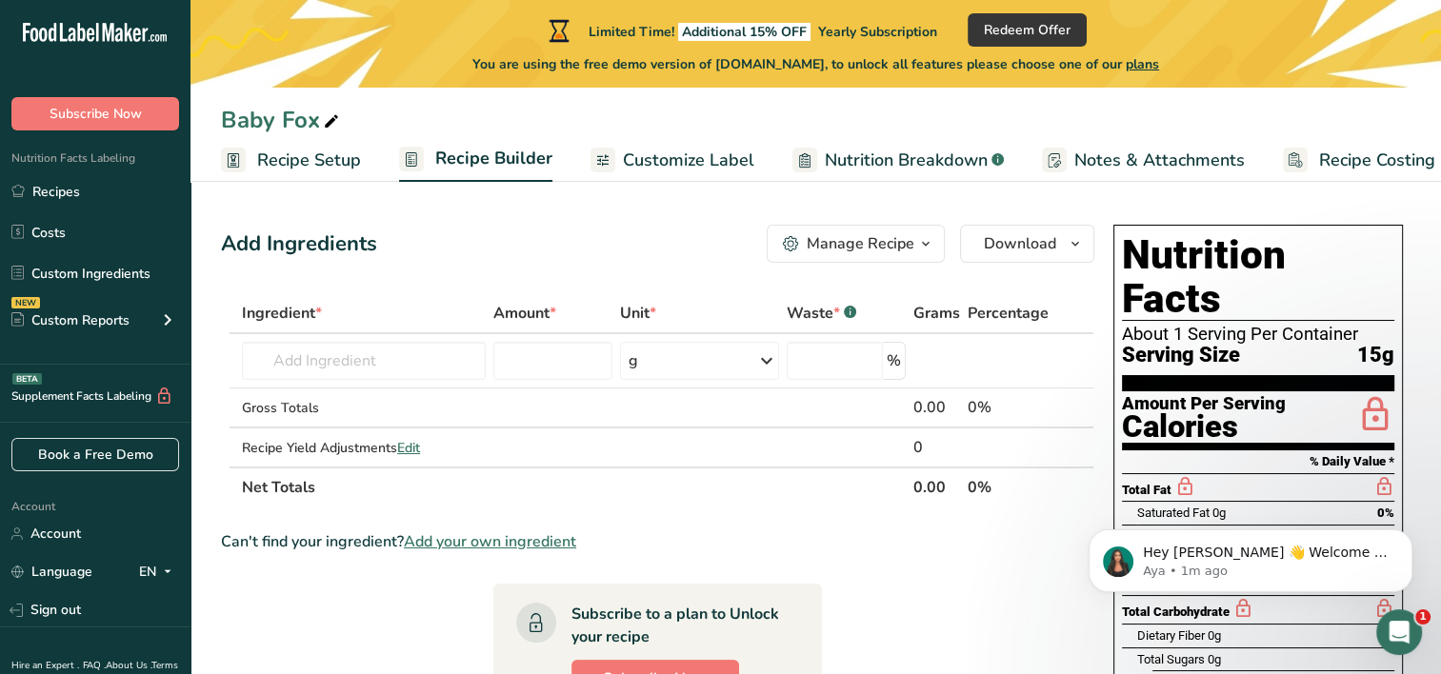
click at [329, 152] on span "Recipe Setup" at bounding box center [309, 161] width 104 height 26
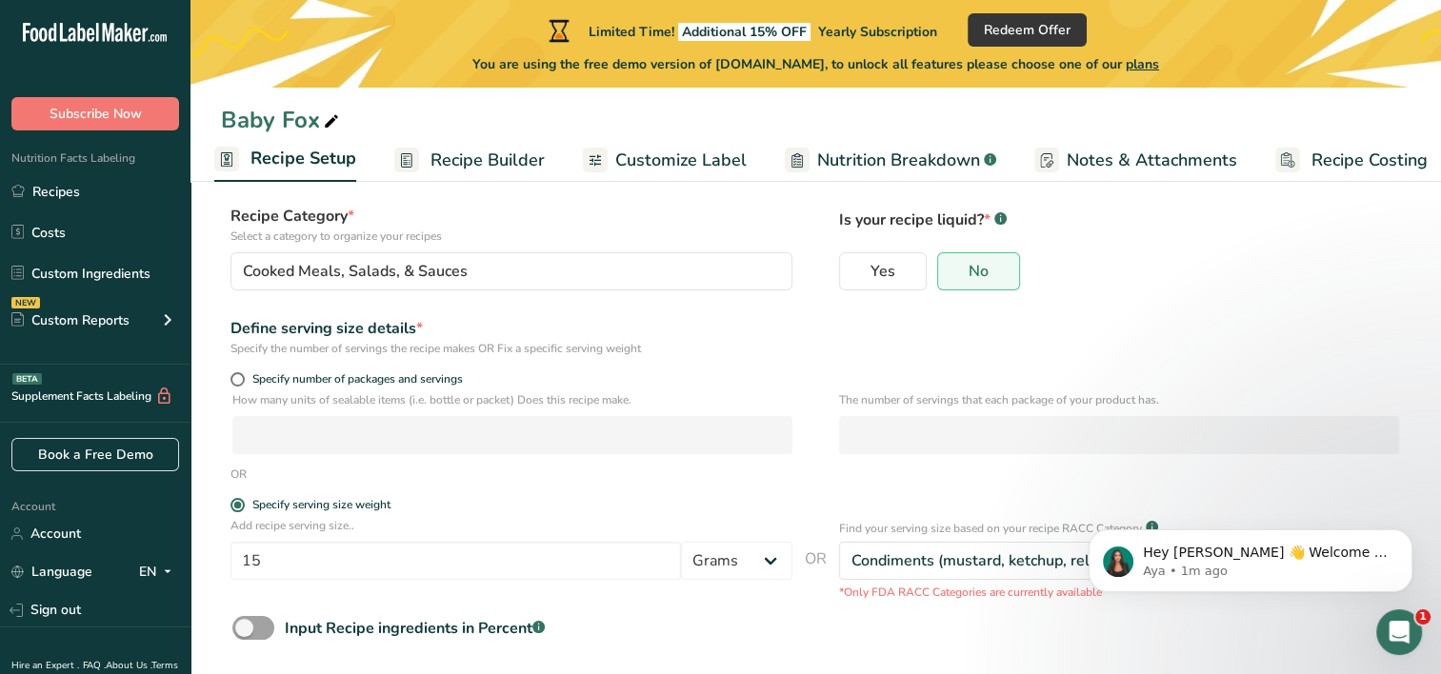
scroll to position [12, 0]
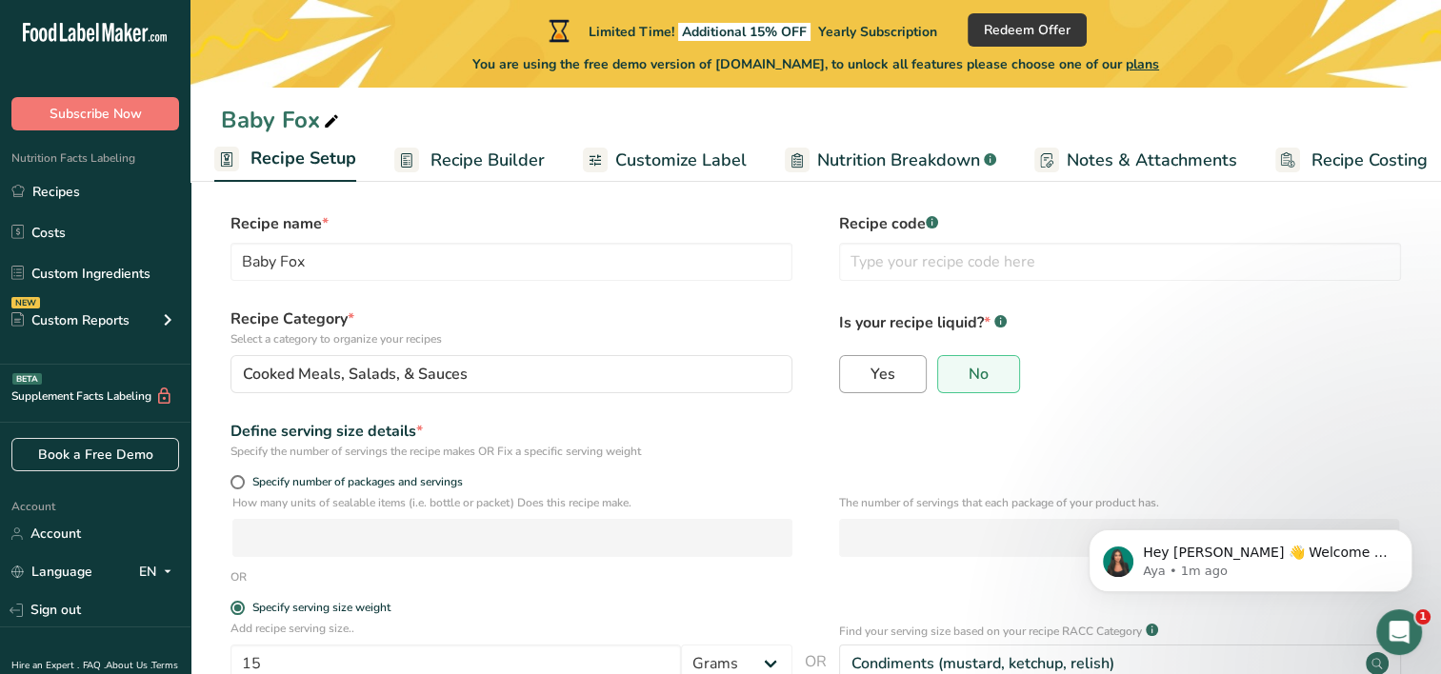
click at [880, 379] on span "Yes" at bounding box center [882, 374] width 25 height 19
click at [852, 379] on input "Yes" at bounding box center [846, 374] width 12 height 12
radio input "true"
radio input "false"
select select "22"
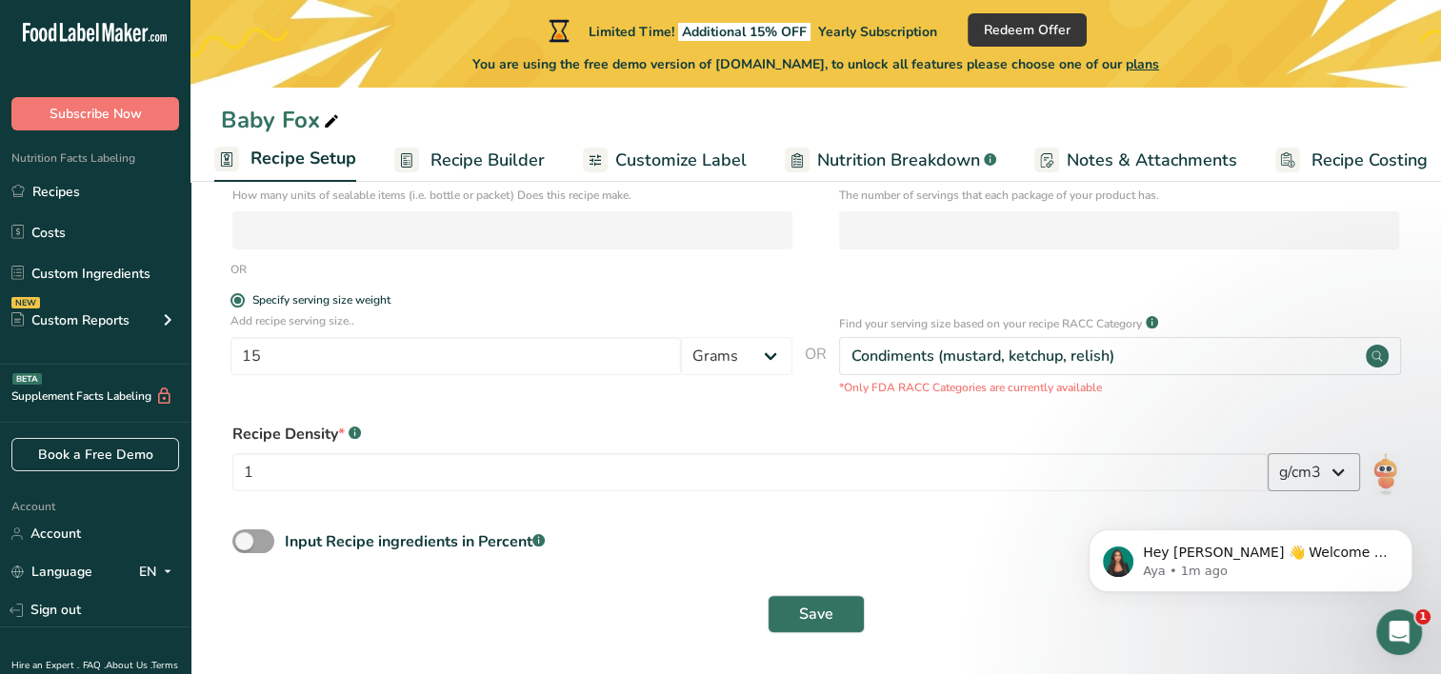
scroll to position [321, 0]
click at [1326, 466] on select "lb/ft3 g/cm3" at bounding box center [1313, 471] width 92 height 38
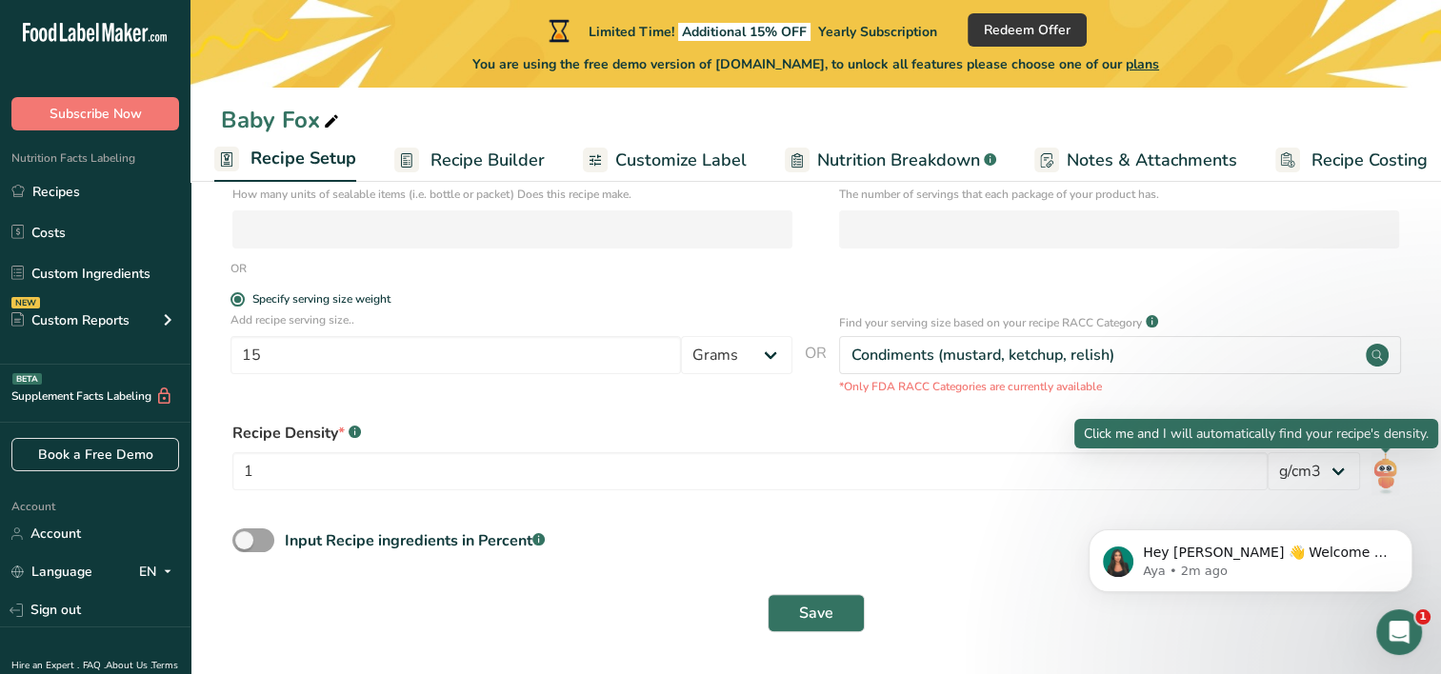
click at [1384, 465] on img at bounding box center [1385, 473] width 28 height 43
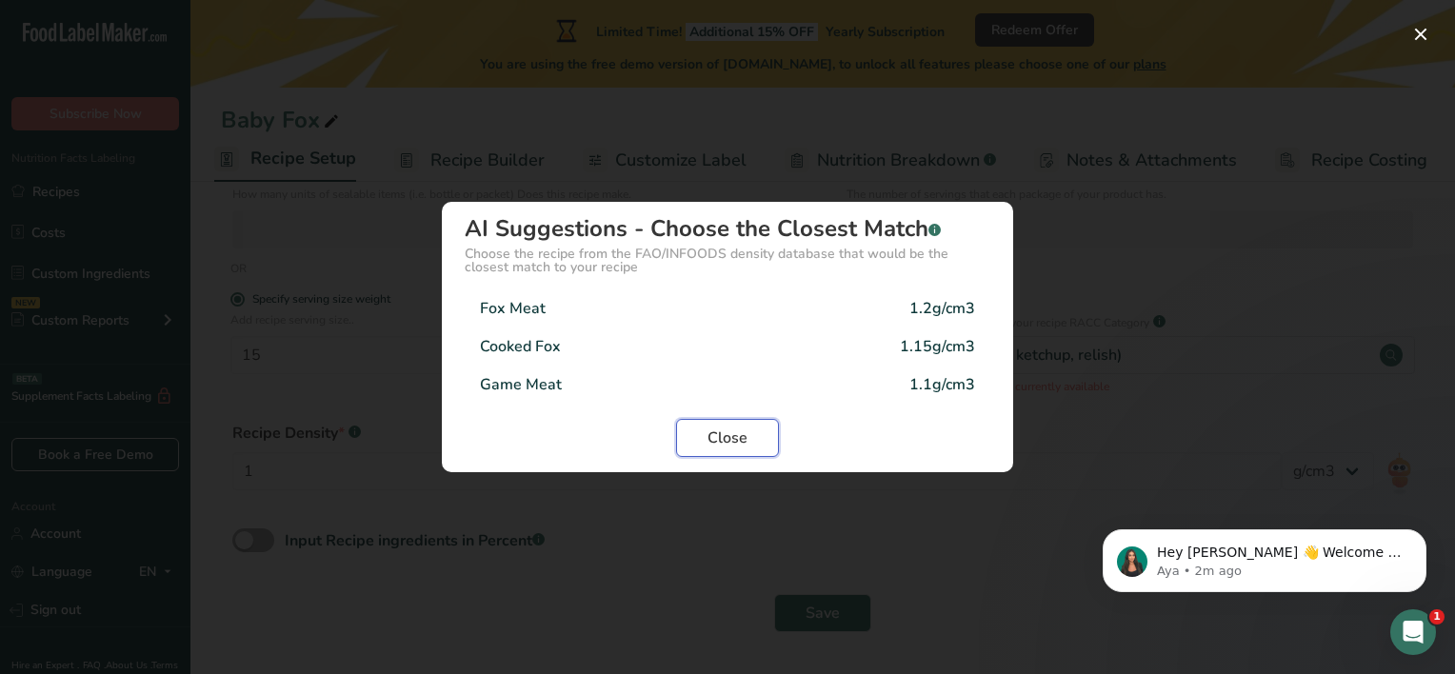
click at [737, 438] on span "Close" at bounding box center [728, 438] width 40 height 23
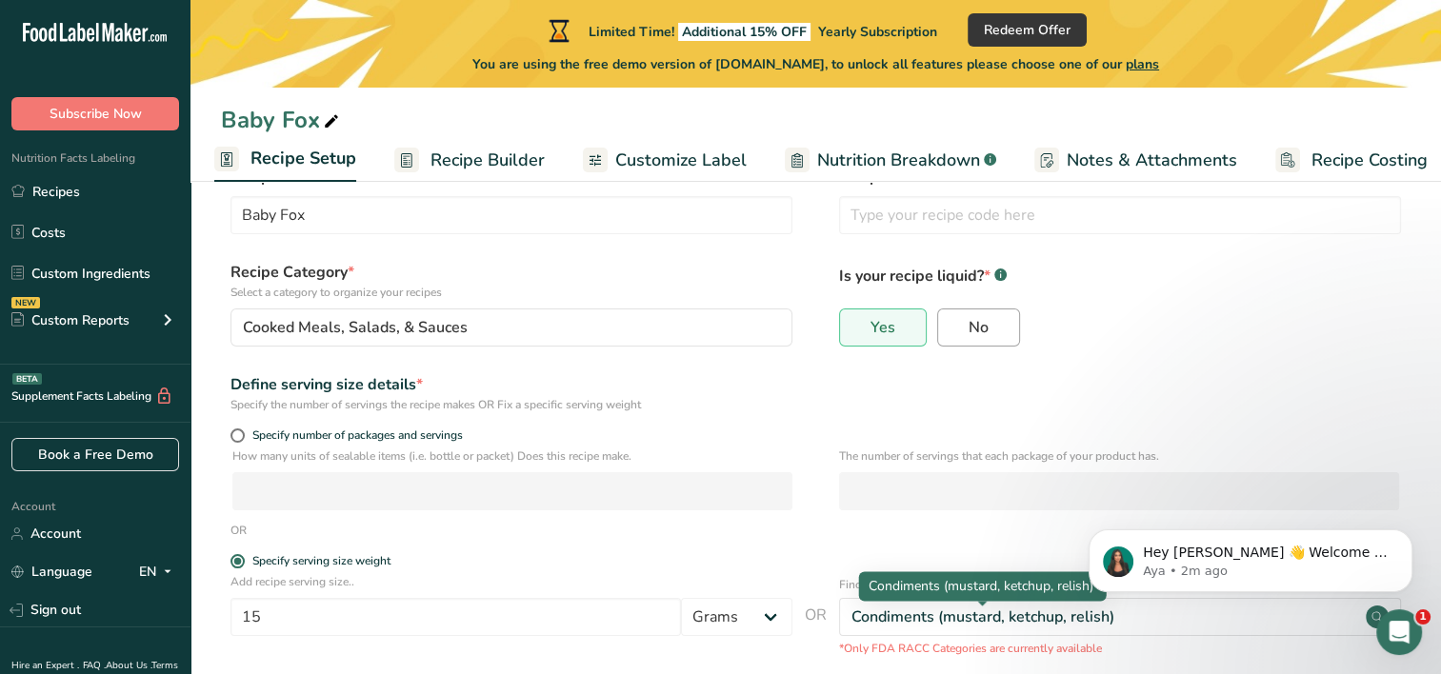
scroll to position [35, 0]
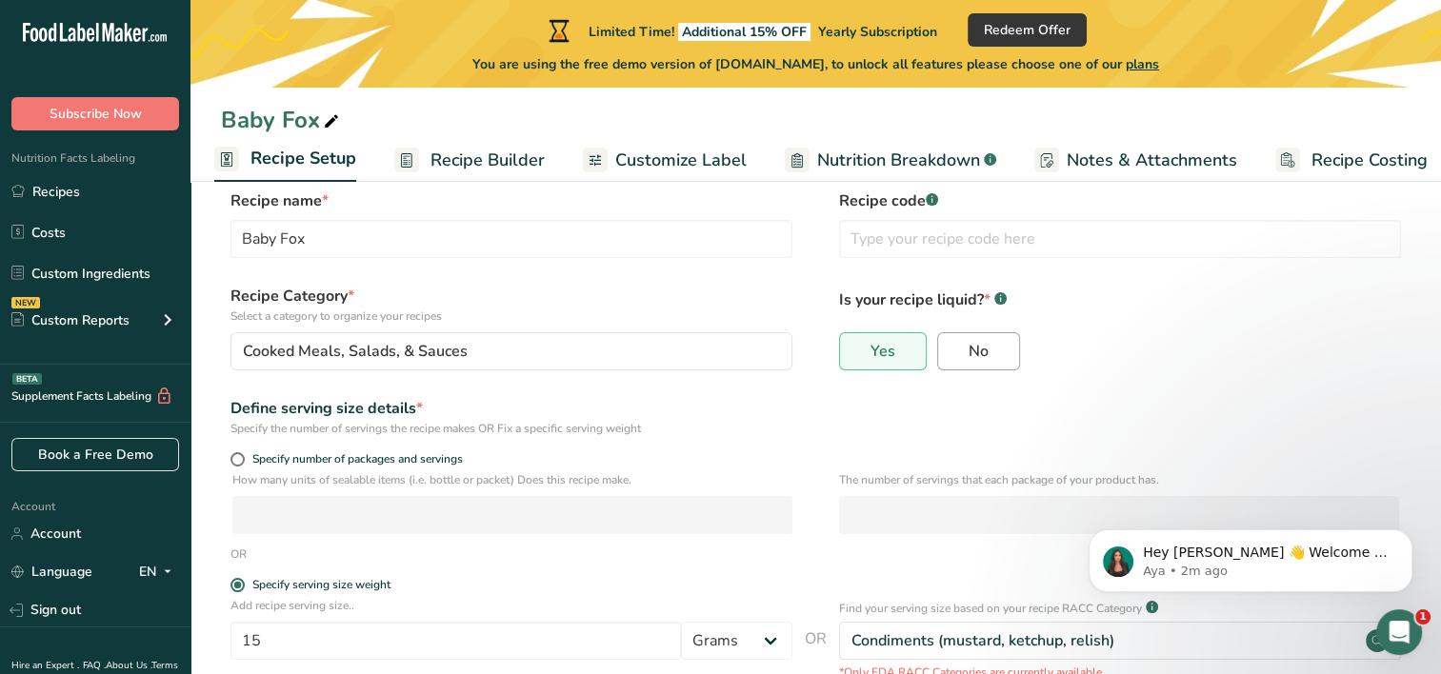
drag, startPoint x: 957, startPoint y: 355, endPoint x: 948, endPoint y: 367, distance: 14.9
click at [957, 354] on label "No" at bounding box center [978, 351] width 83 height 38
click at [950, 354] on input "No" at bounding box center [944, 351] width 12 height 12
radio input "true"
radio input "false"
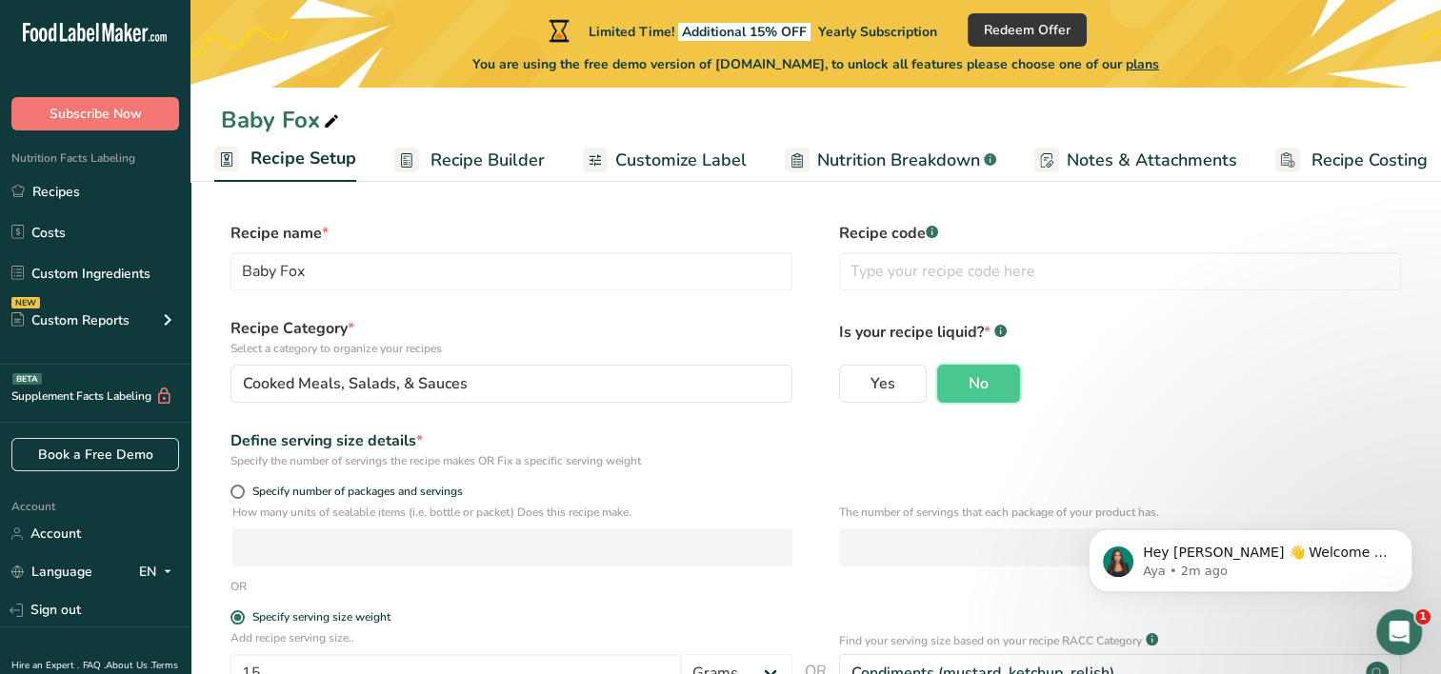
scroll to position [0, 0]
click at [453, 164] on span "Recipe Builder" at bounding box center [487, 161] width 114 height 26
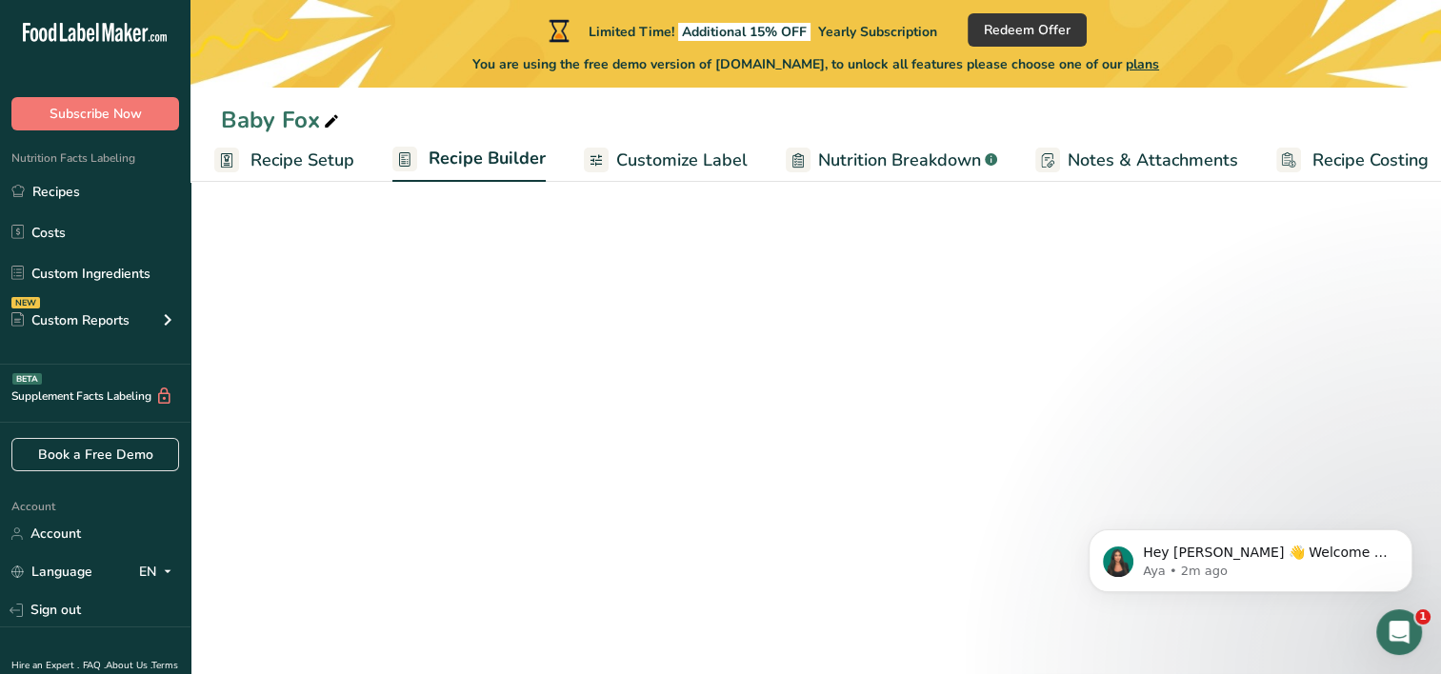
scroll to position [0, 24]
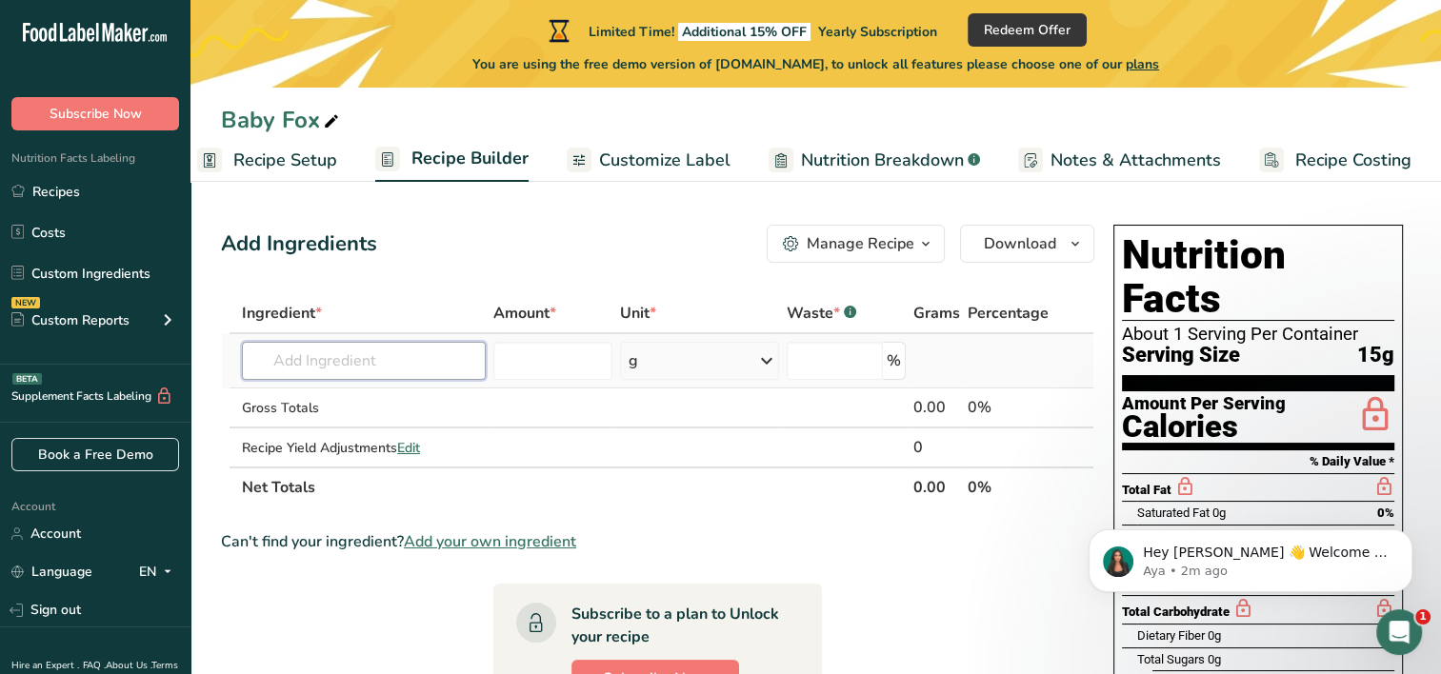
click at [419, 362] on input "text" at bounding box center [364, 361] width 244 height 38
type input "h"
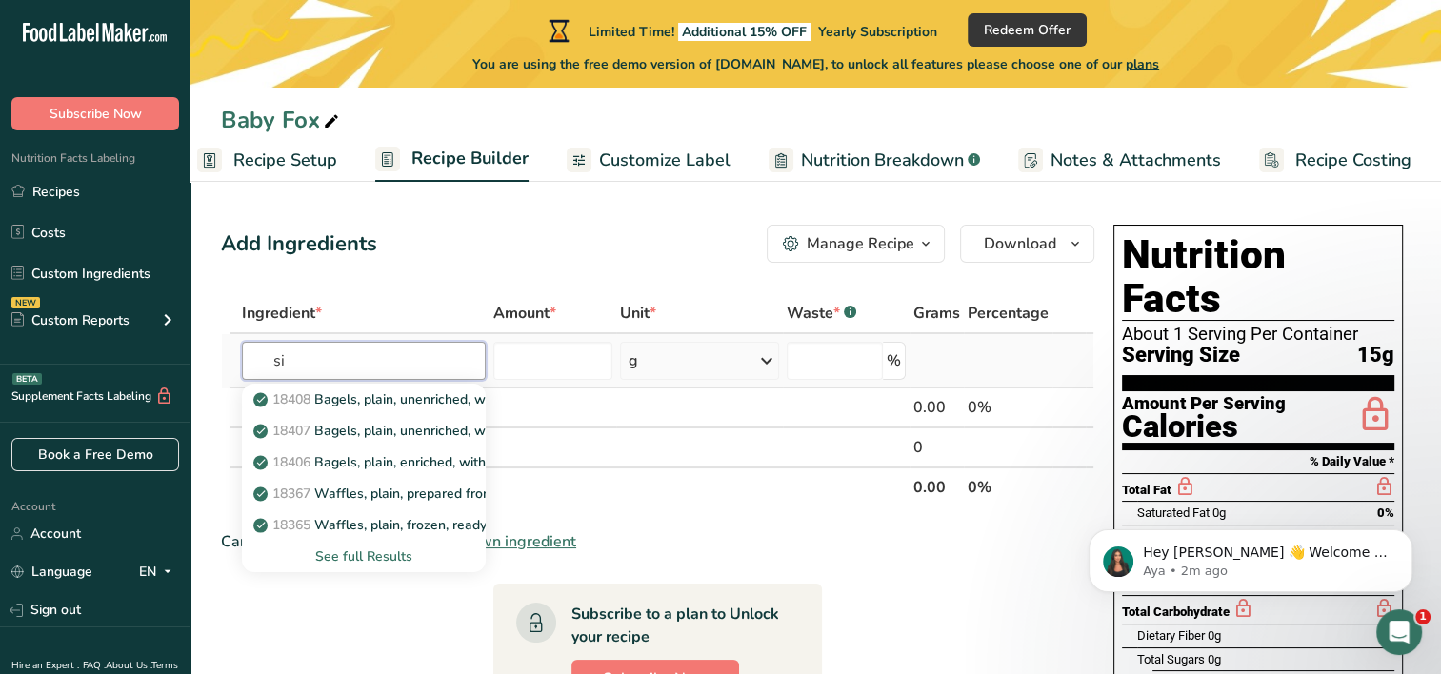
type input "s"
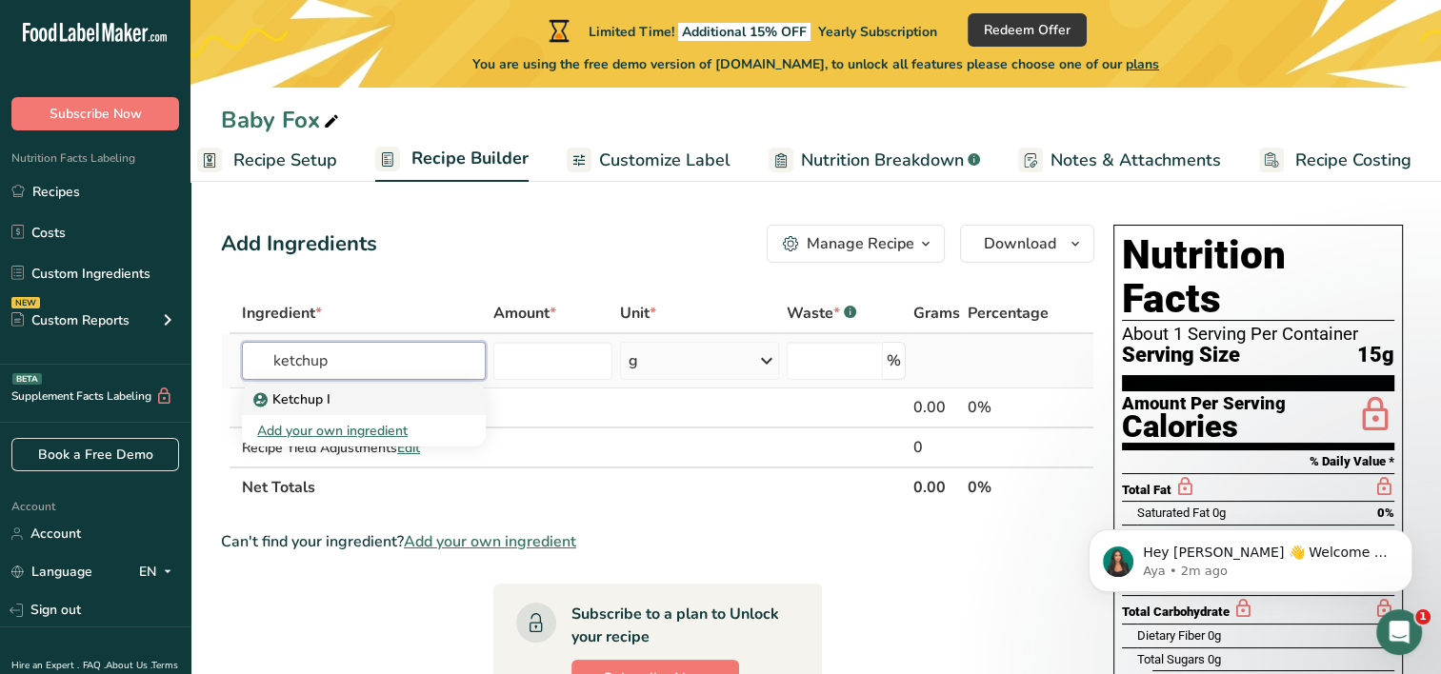
type input "ketchup"
click at [309, 405] on p "Ketchup I" at bounding box center [293, 399] width 73 height 20
type input "Ketchup I"
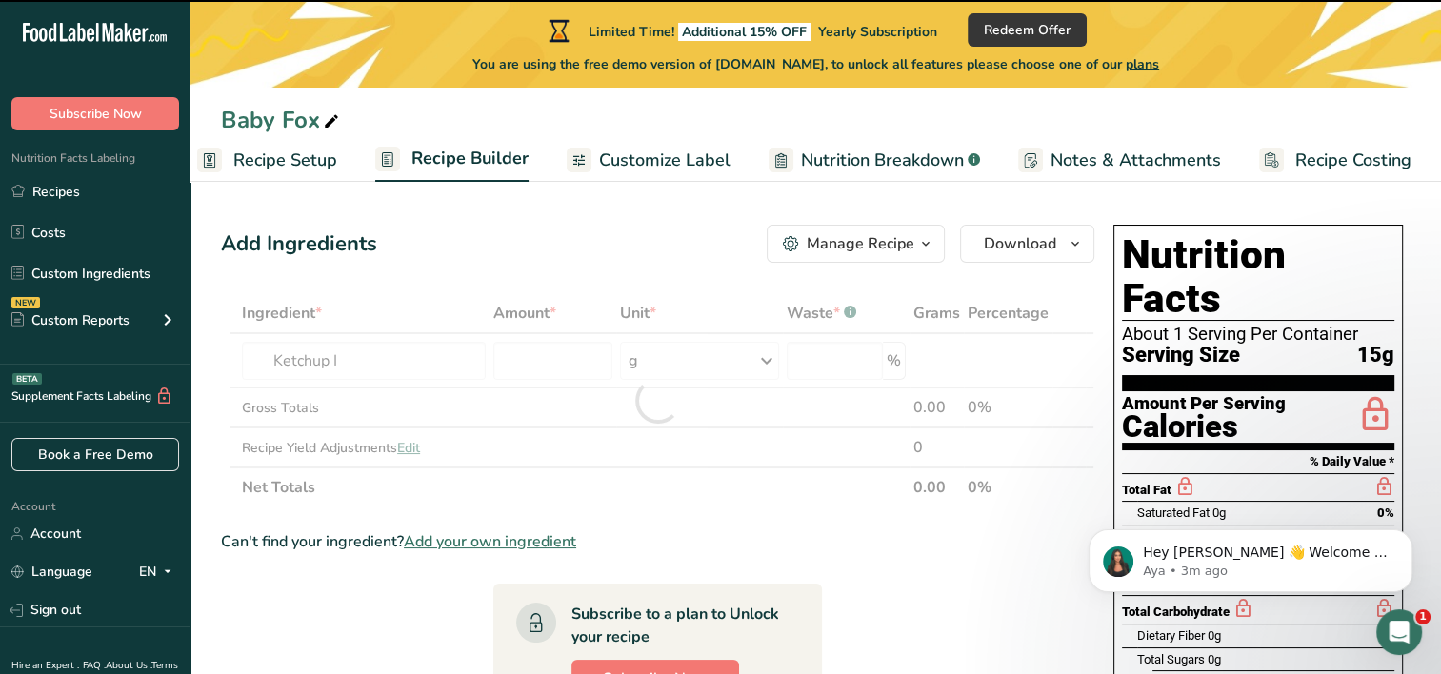
type input "0"
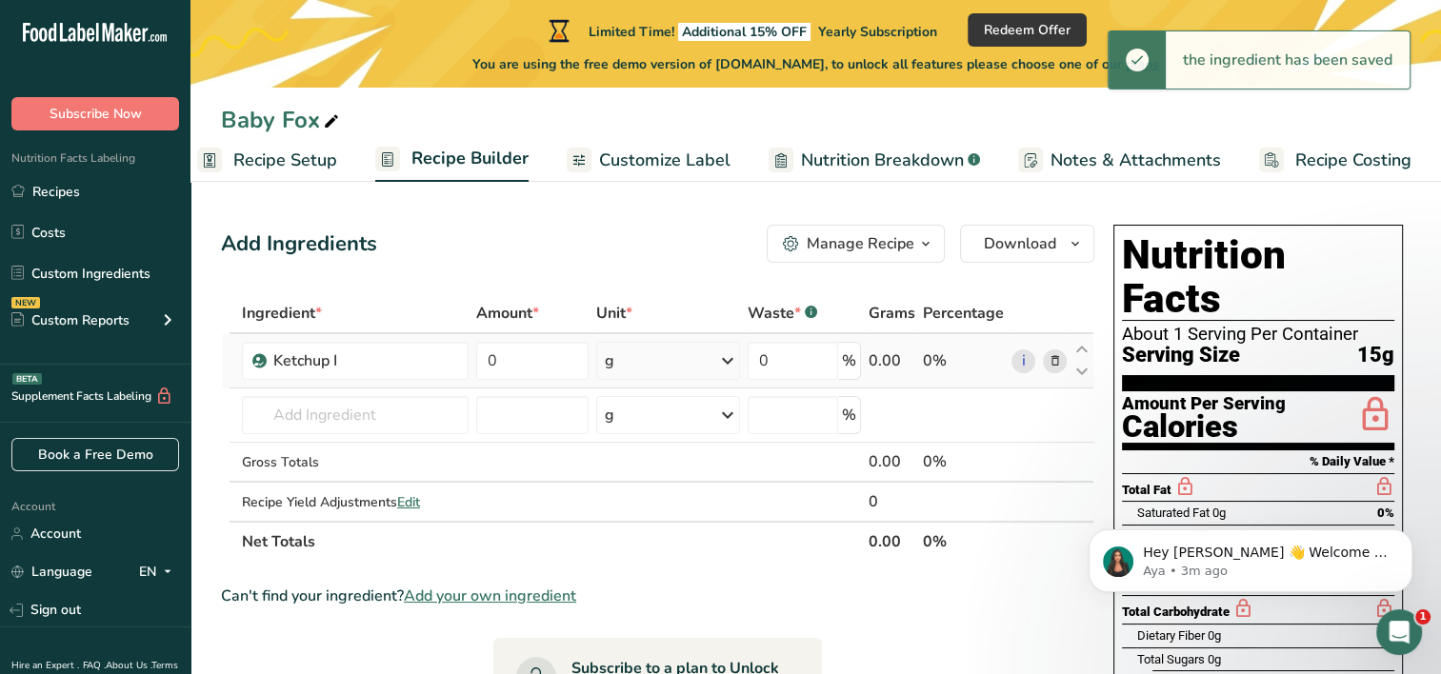
click at [1053, 361] on icon at bounding box center [1054, 361] width 13 height 20
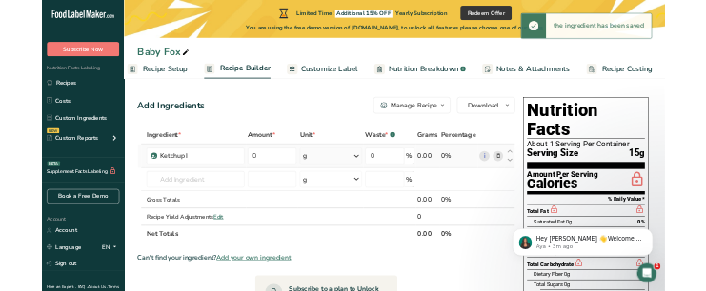
scroll to position [0, 10]
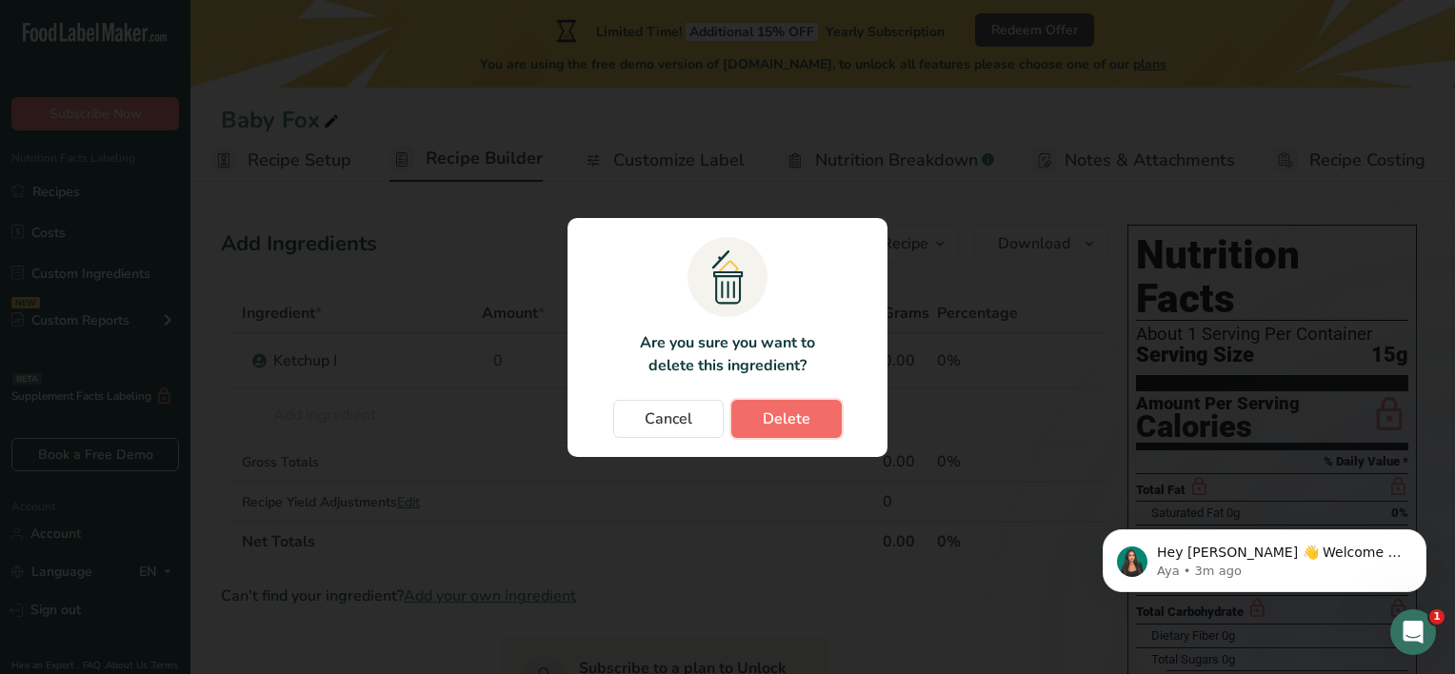
click at [816, 404] on button "Delete" at bounding box center [786, 419] width 110 height 38
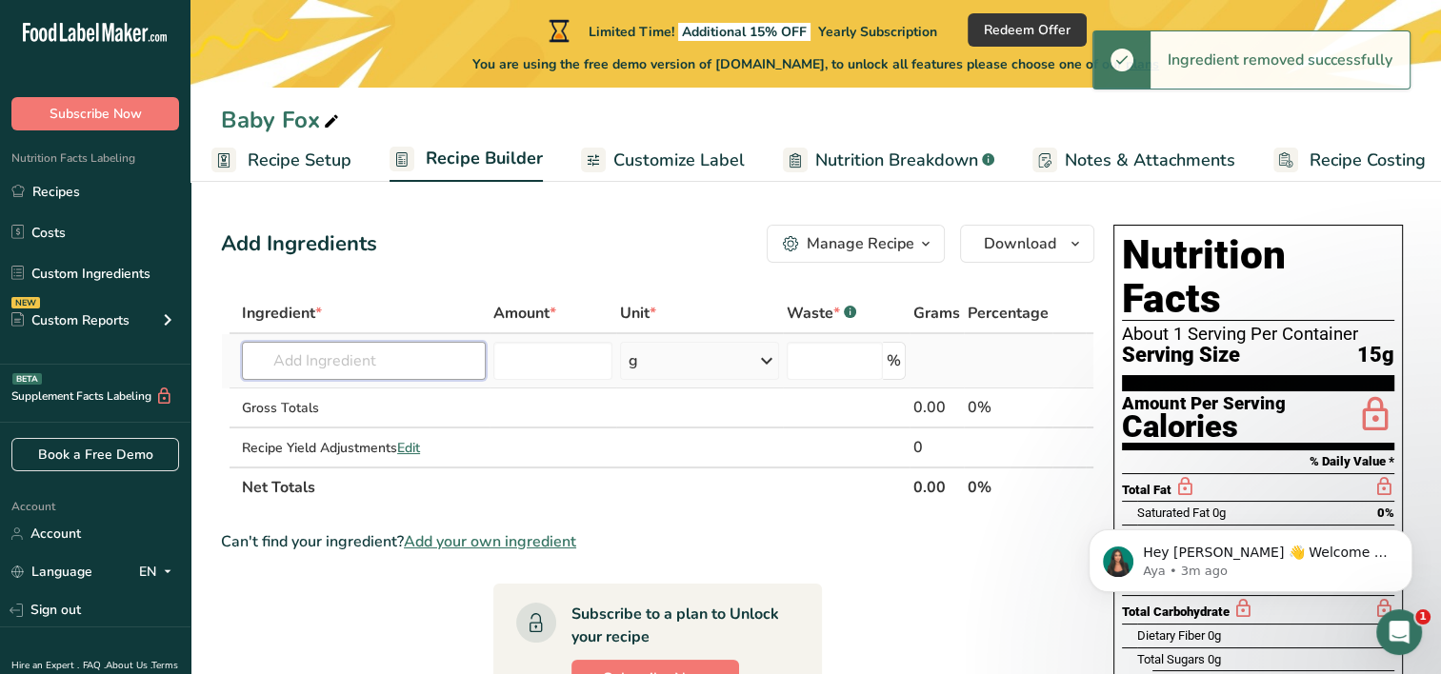
click at [311, 356] on input "text" at bounding box center [364, 361] width 244 height 38
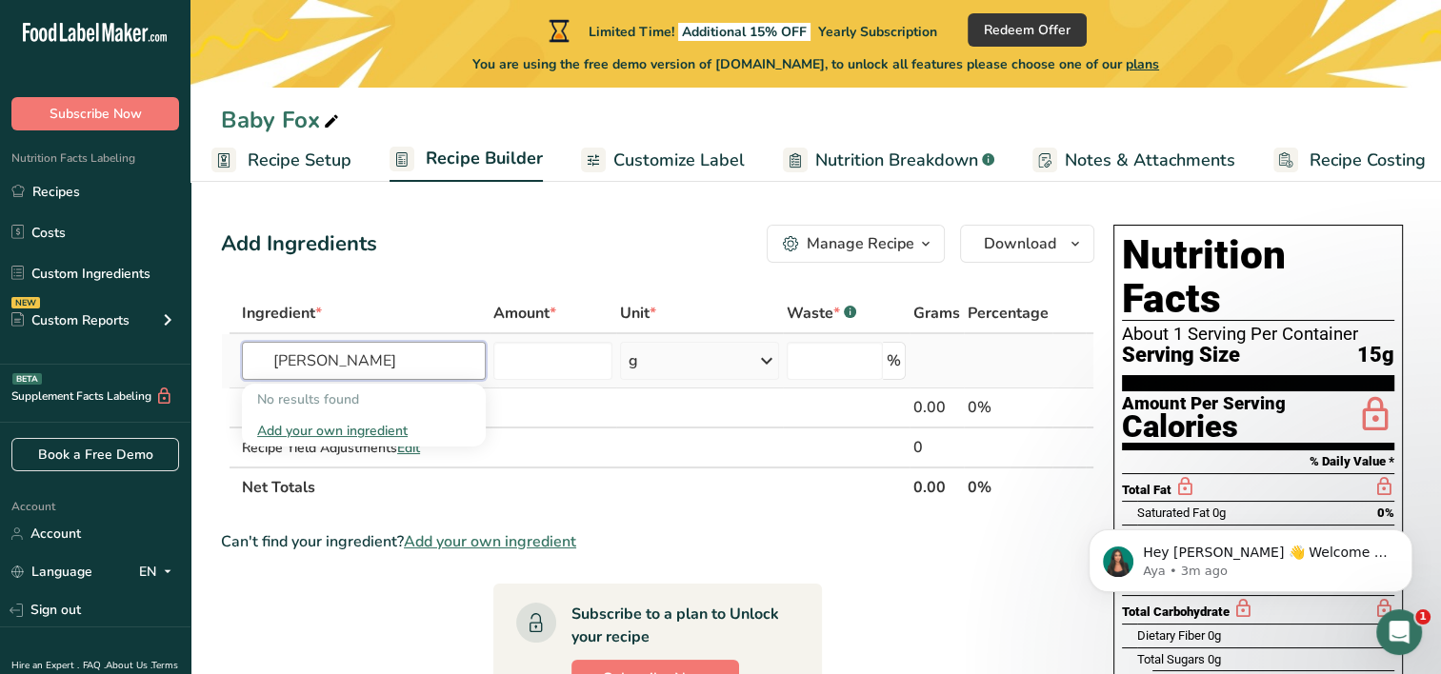
type input "[PERSON_NAME]"
click at [307, 426] on div "Add your own ingredient" at bounding box center [363, 431] width 213 height 20
